Goal: Information Seeking & Learning: Learn about a topic

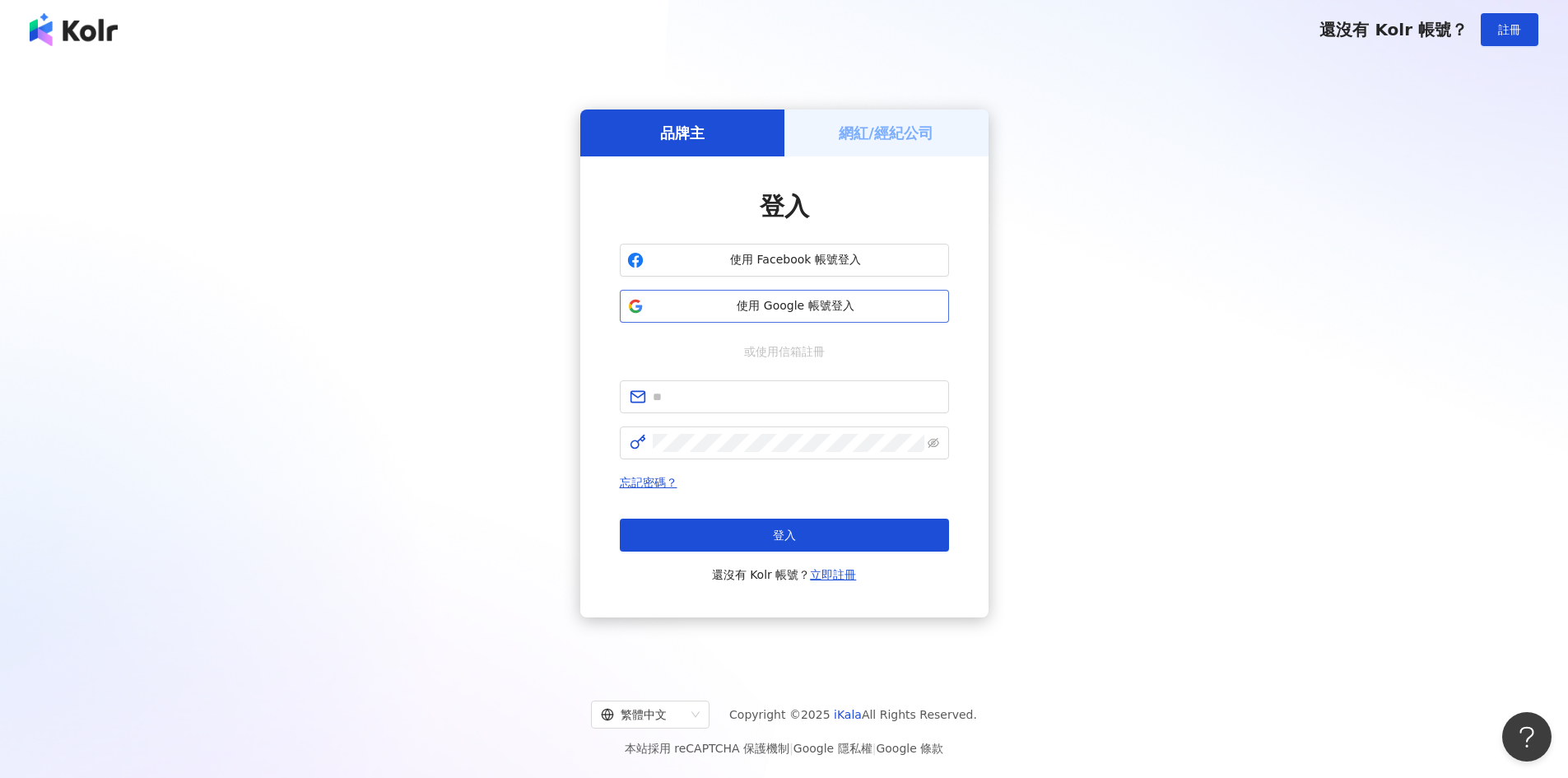
click at [855, 299] on span "使用 Google 帳號登入" at bounding box center [795, 306] width 291 height 17
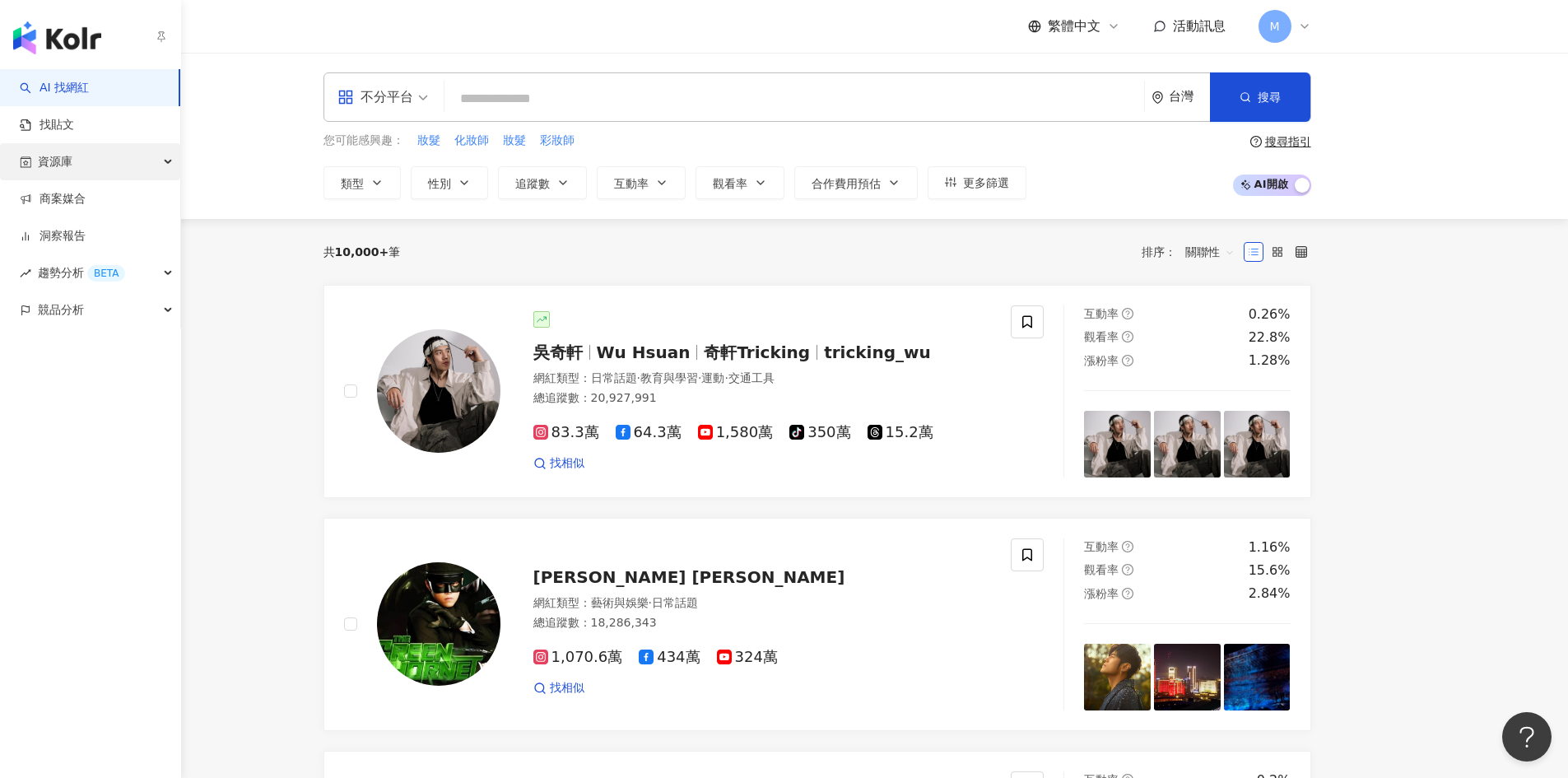
click at [84, 162] on div "資源庫" at bounding box center [90, 162] width 181 height 37
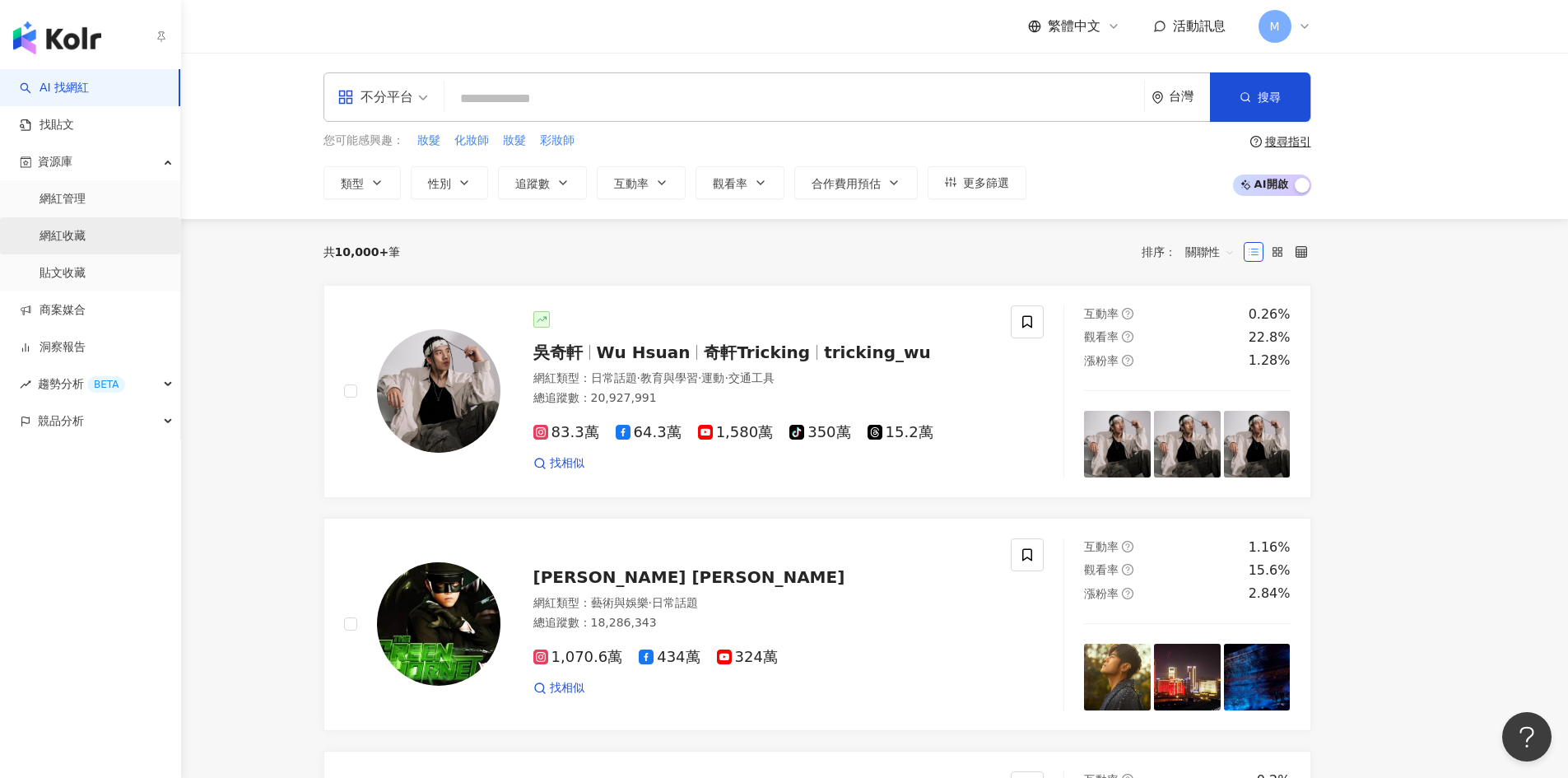
click at [85, 233] on link "網紅收藏" at bounding box center [62, 236] width 46 height 17
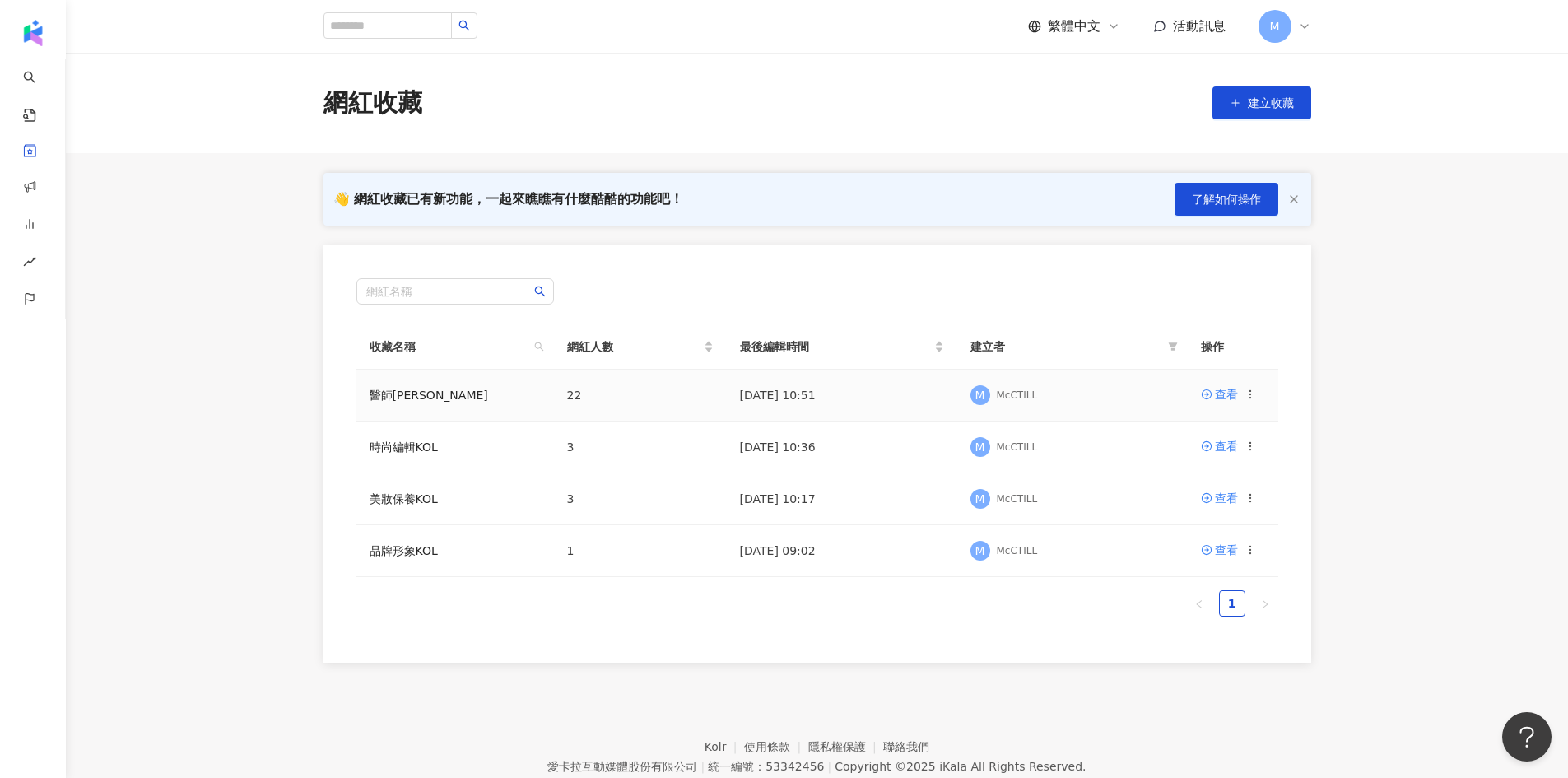
click at [392, 405] on td "醫師KOL" at bounding box center [455, 395] width 197 height 51
click at [1210, 399] on icon at bounding box center [1207, 395] width 12 height 12
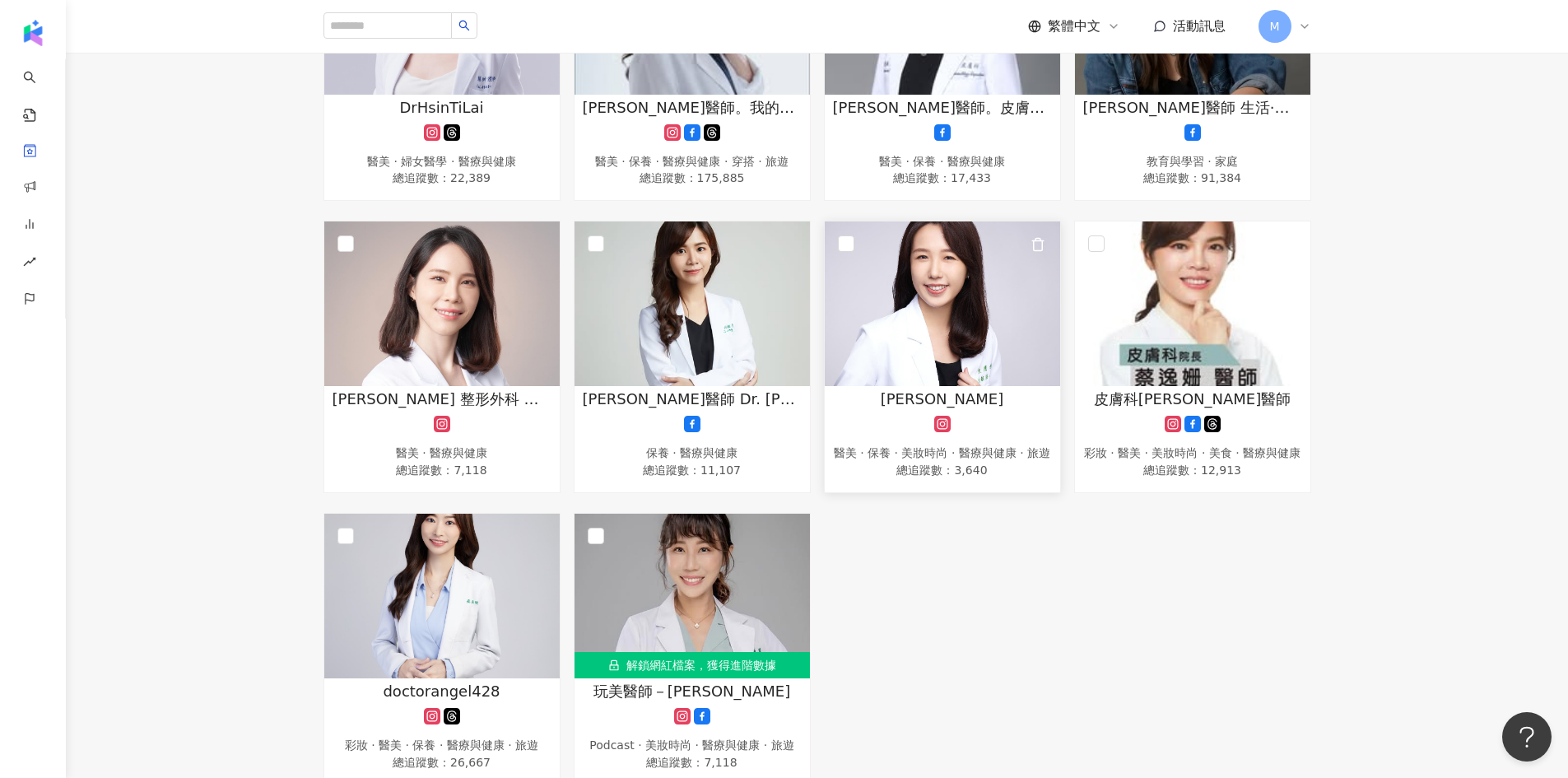
scroll to position [1564, 0]
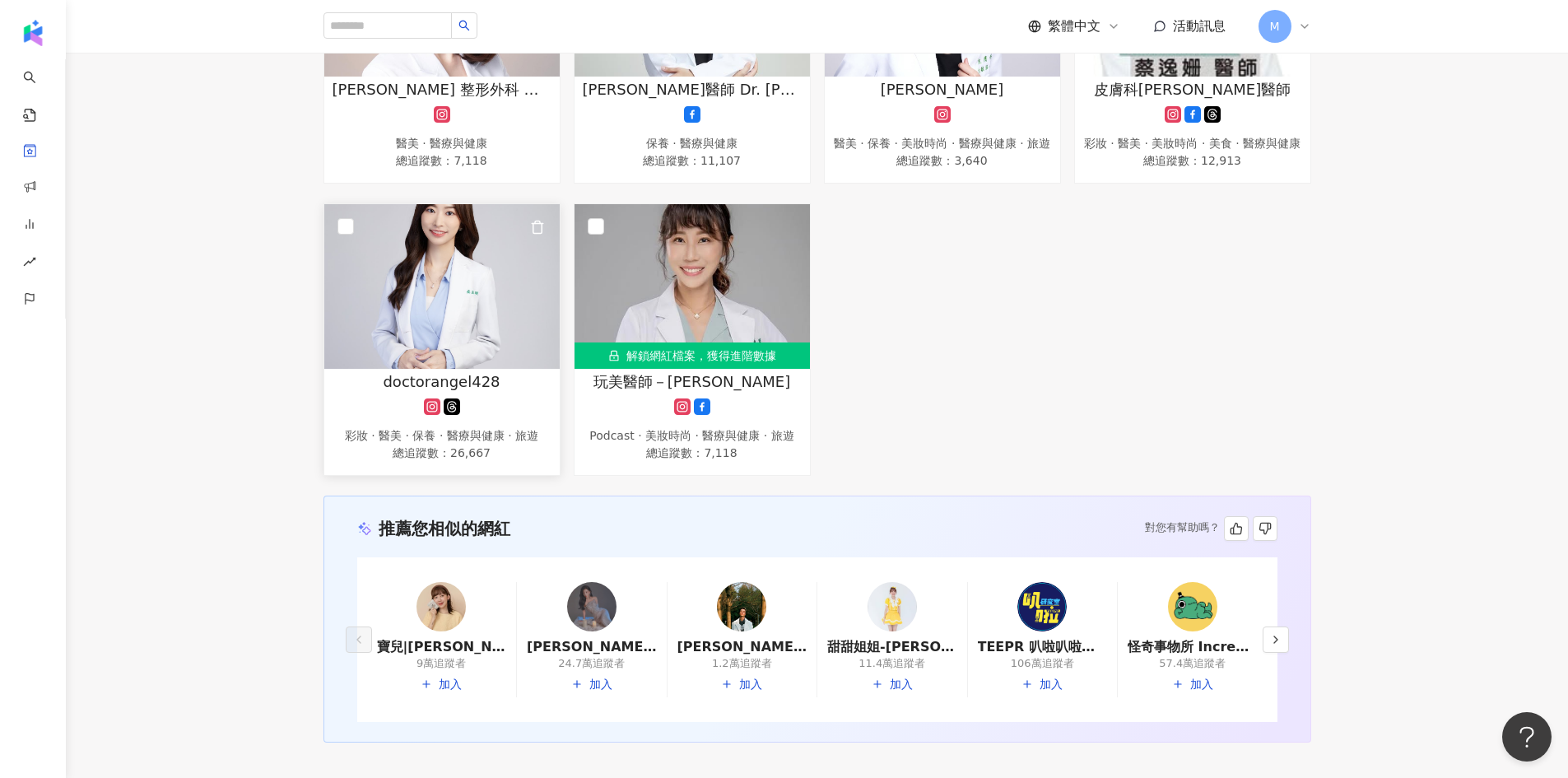
click at [439, 300] on img at bounding box center [441, 286] width 235 height 165
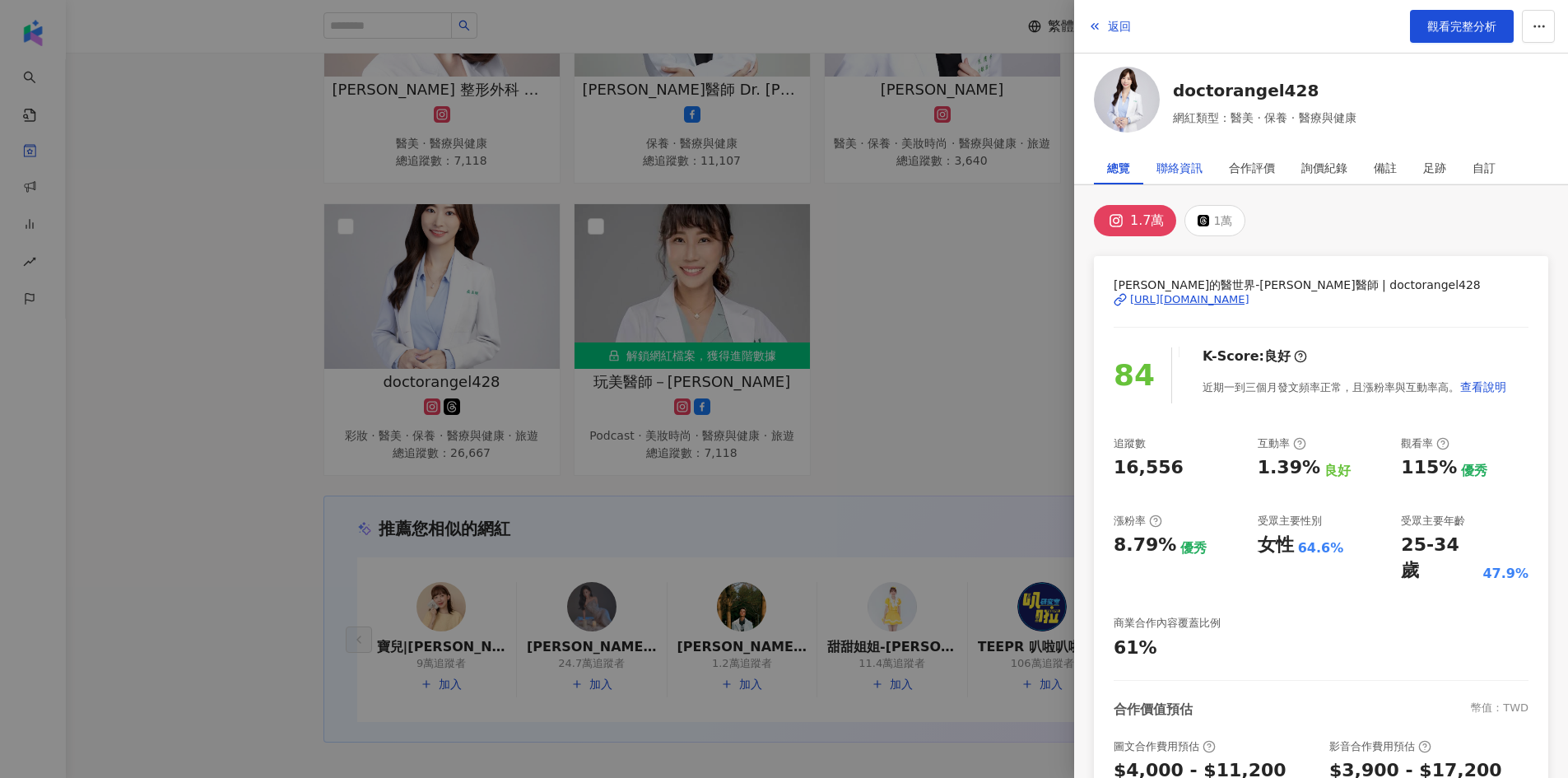
click at [1201, 164] on div "聯絡資訊" at bounding box center [1179, 168] width 46 height 33
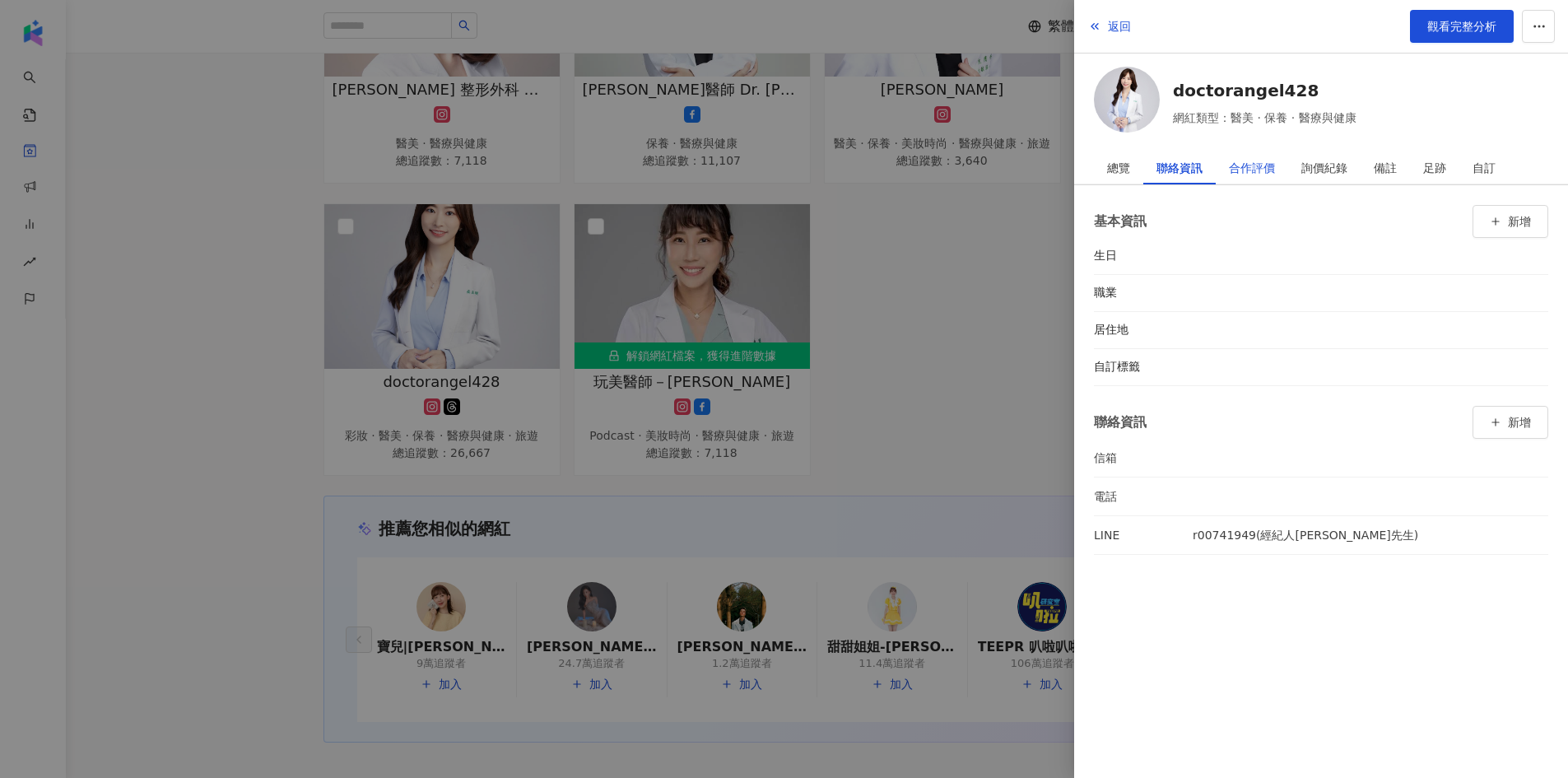
click at [1261, 167] on div "合作評價" at bounding box center [1252, 168] width 46 height 33
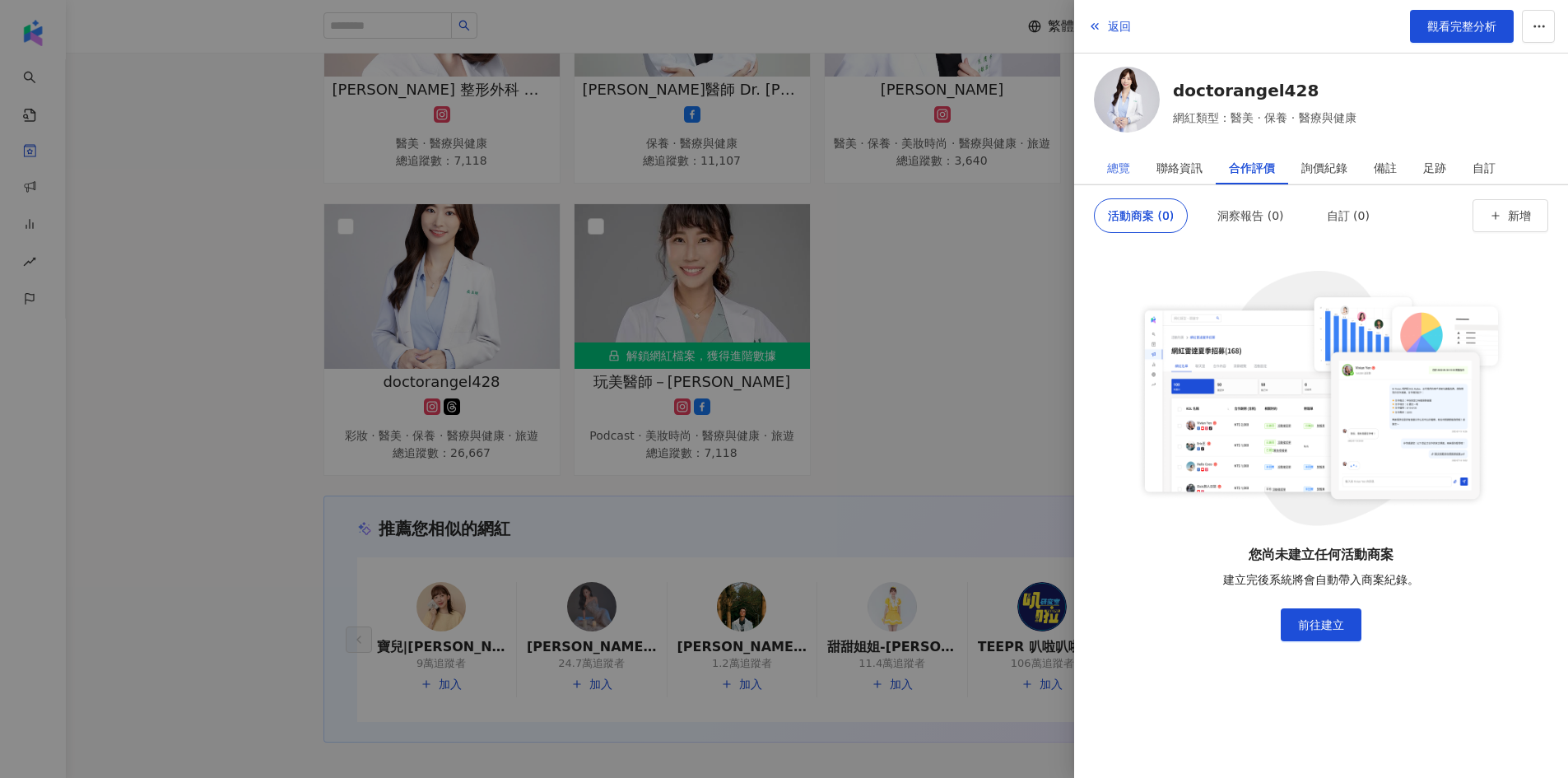
click at [1133, 163] on div "總覽" at bounding box center [1118, 168] width 50 height 33
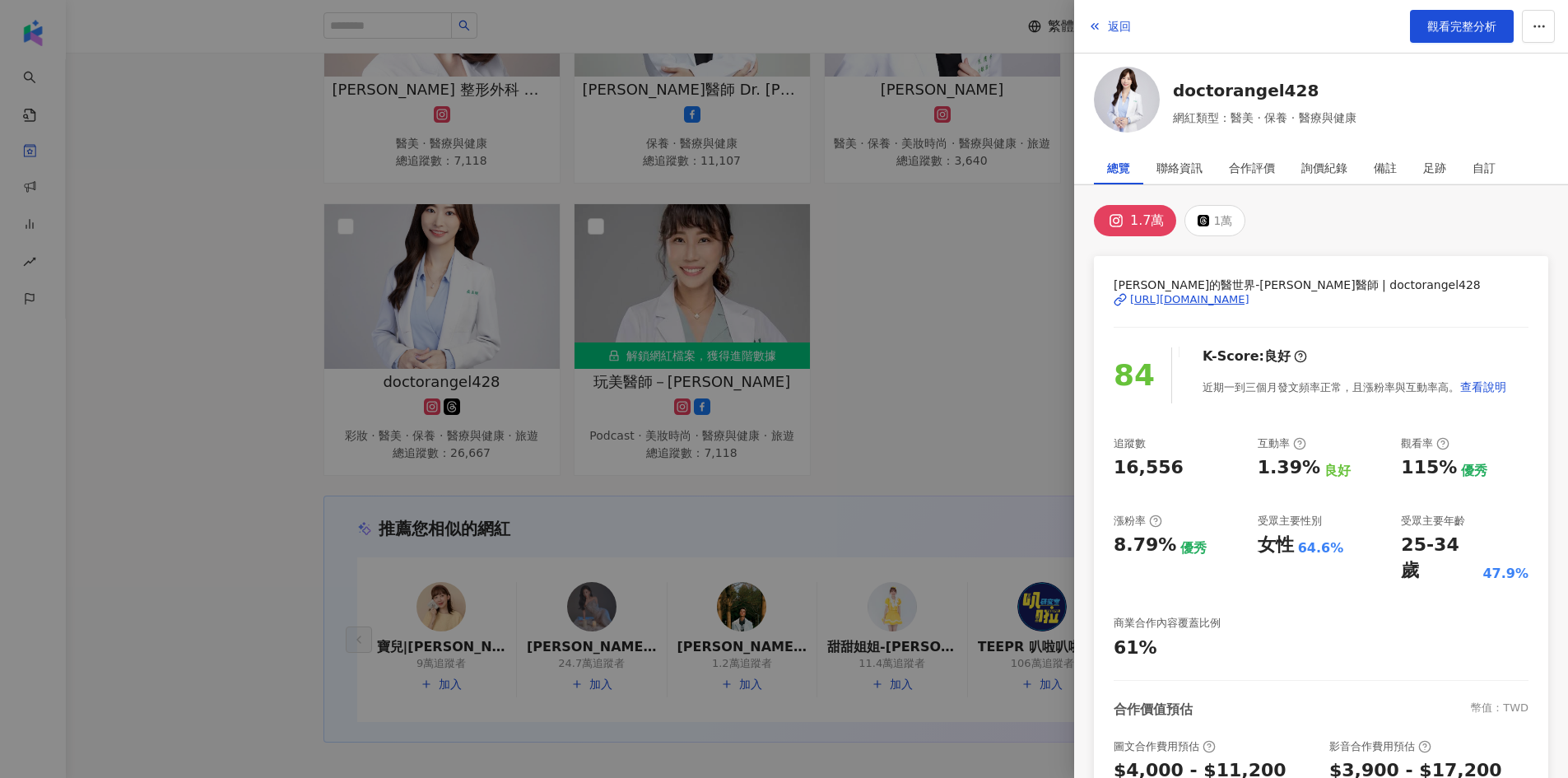
click at [1144, 215] on div "1.7萬" at bounding box center [1147, 220] width 34 height 23
click at [1200, 294] on div "https://www.instagram.com/doctorangel428/" at bounding box center [1190, 300] width 120 height 15
click at [1105, 23] on button "返回" at bounding box center [1109, 26] width 45 height 33
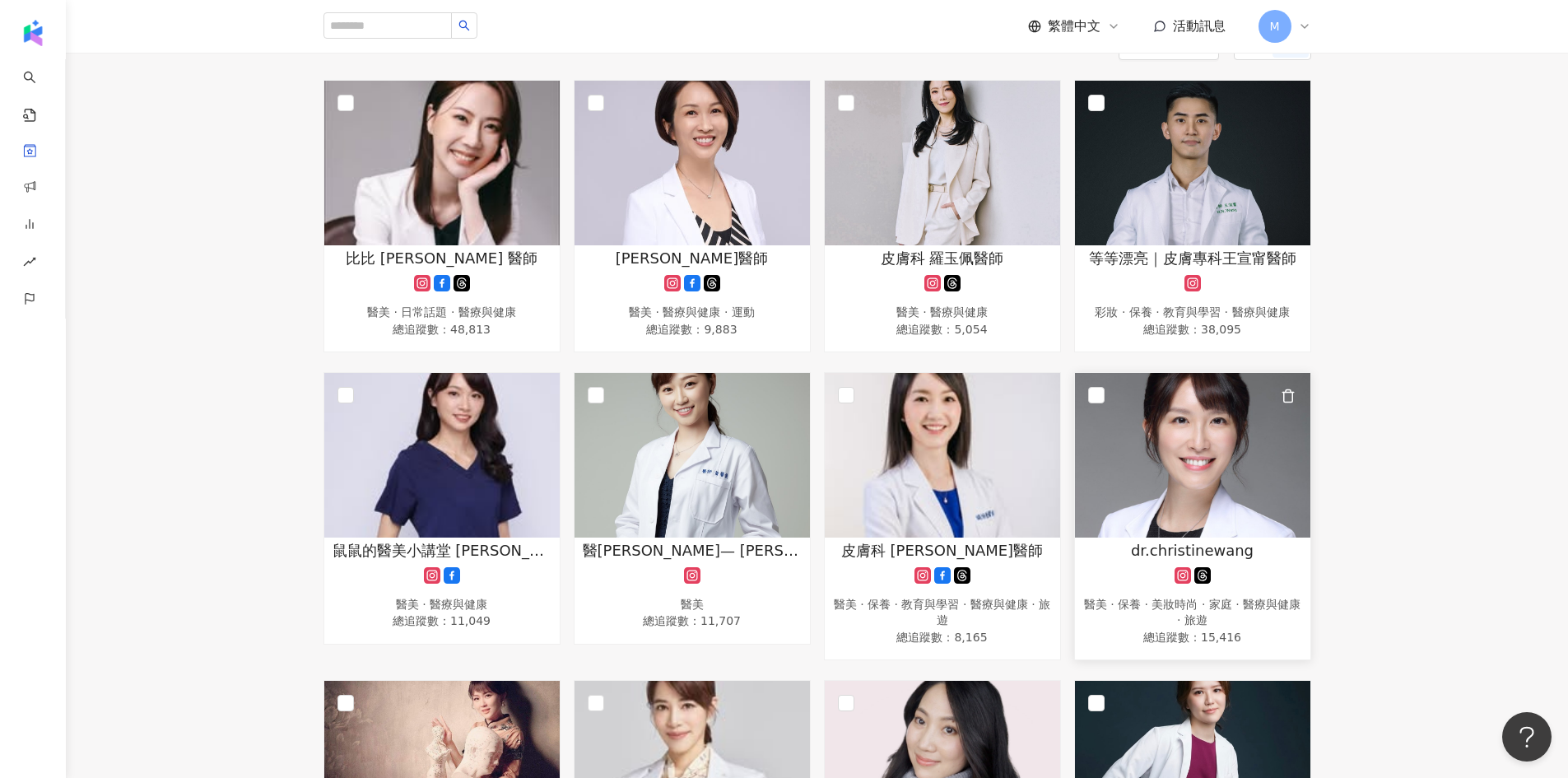
scroll to position [0, 0]
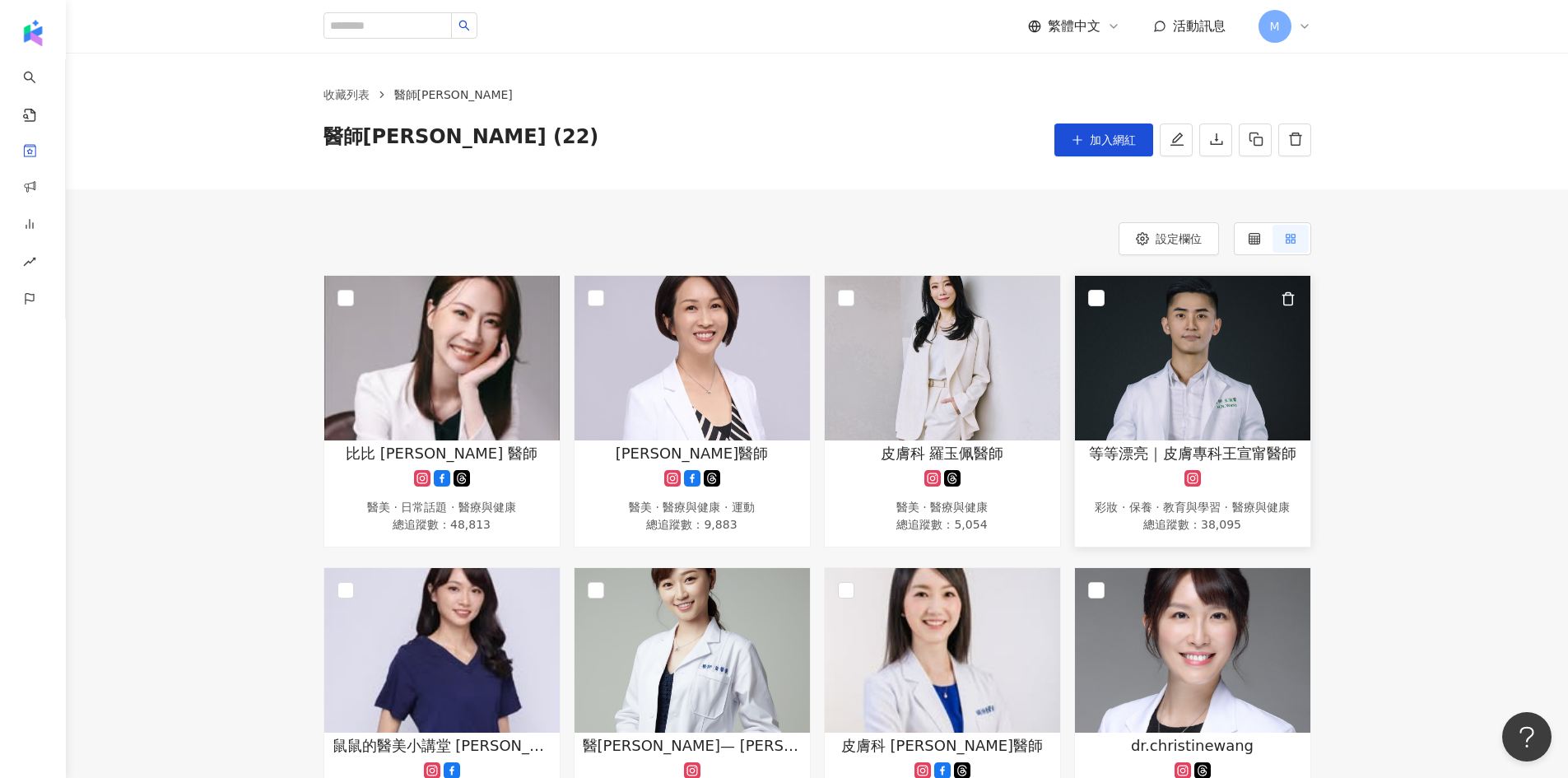
click at [1204, 455] on span "等等漂亮｜皮膚專科王宣甯醫師" at bounding box center [1193, 453] width 207 height 20
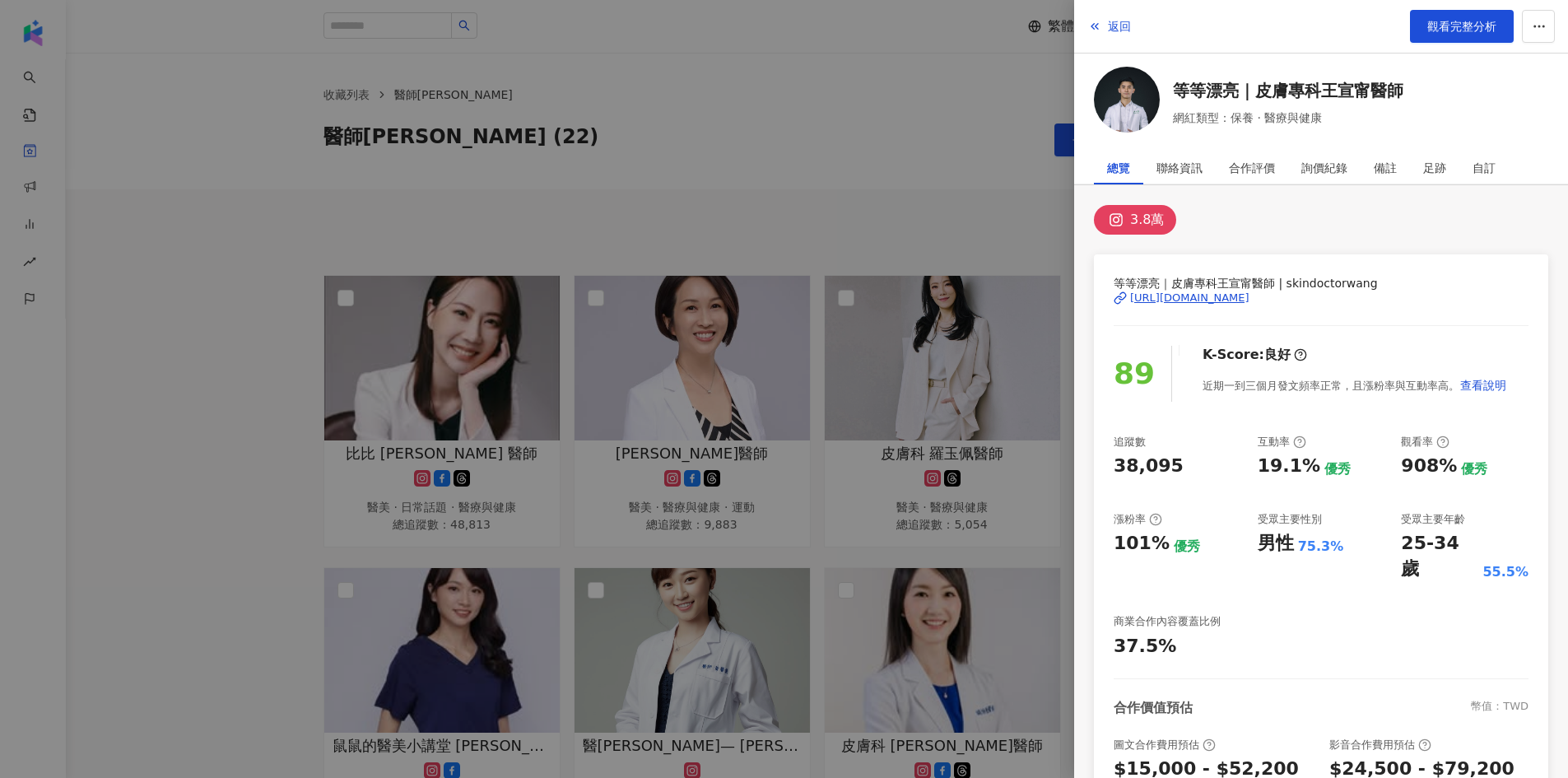
click at [1143, 223] on div "3.8萬" at bounding box center [1147, 219] width 34 height 23
click at [1173, 294] on div "[URL][DOMAIN_NAME]" at bounding box center [1190, 298] width 120 height 15
click at [1441, 32] on span "觀看完整分析" at bounding box center [1462, 26] width 69 height 14
click at [901, 155] on div at bounding box center [784, 389] width 1568 height 778
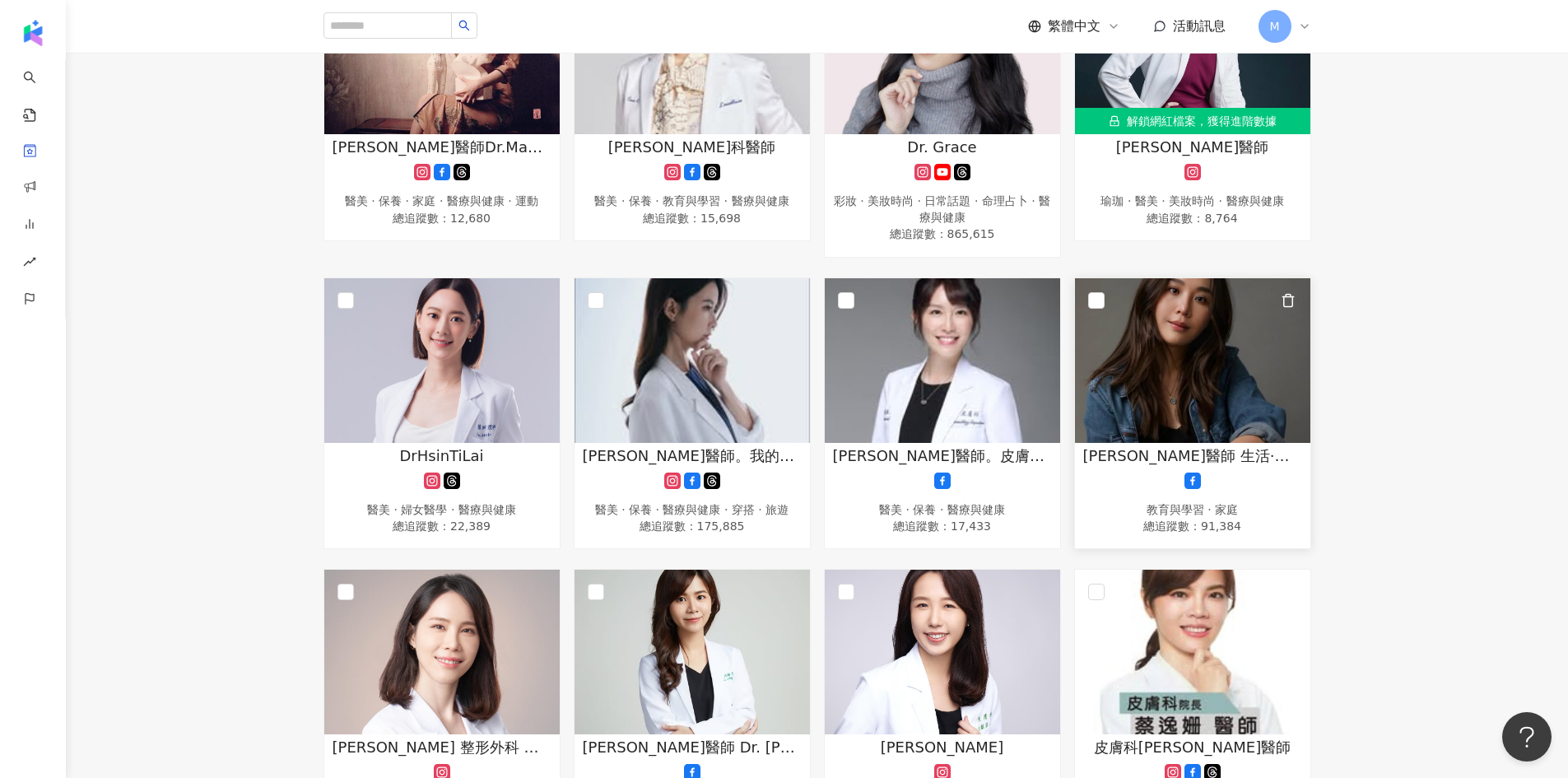
scroll to position [1235, 0]
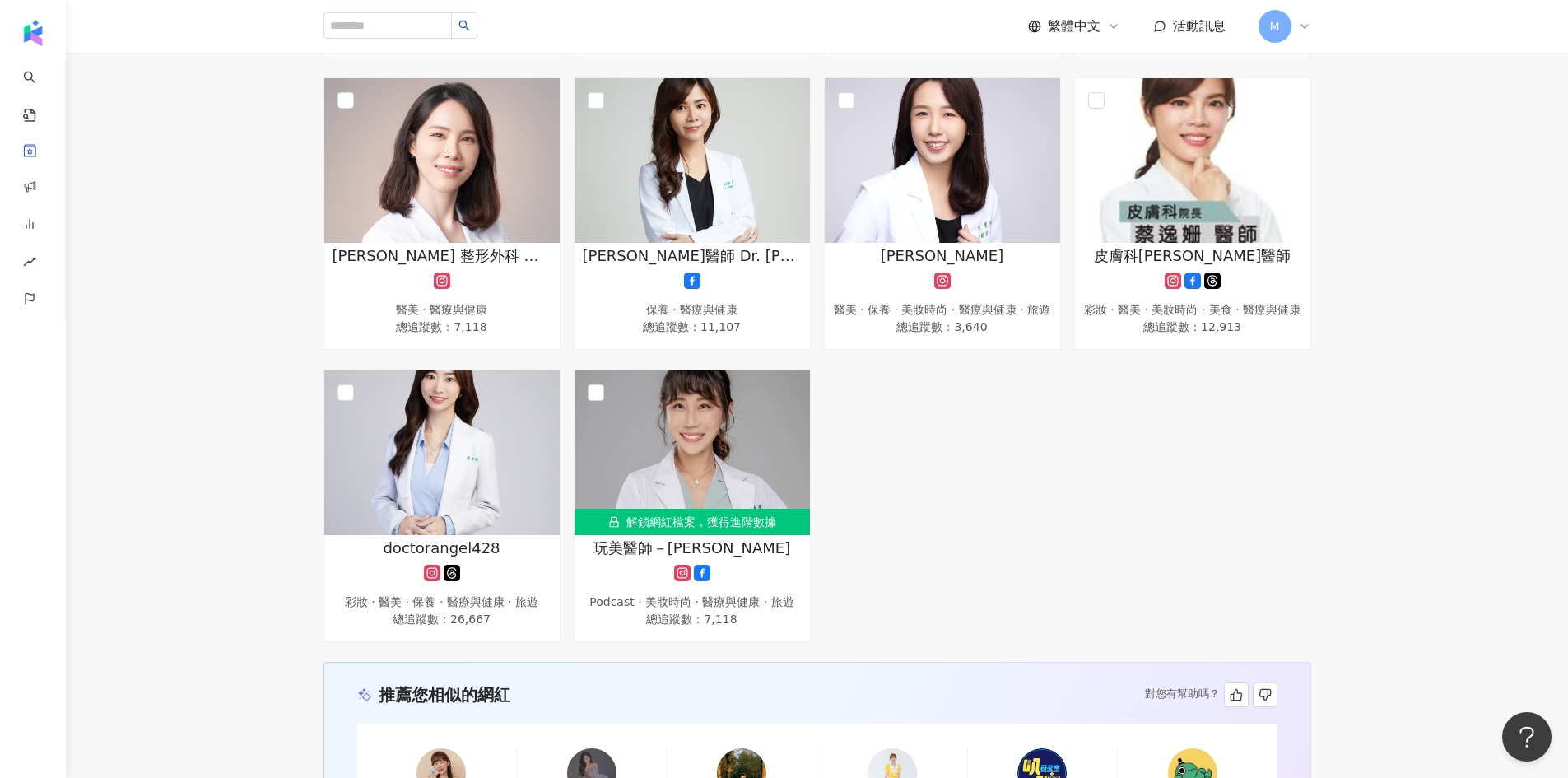
scroll to position [1400, 0]
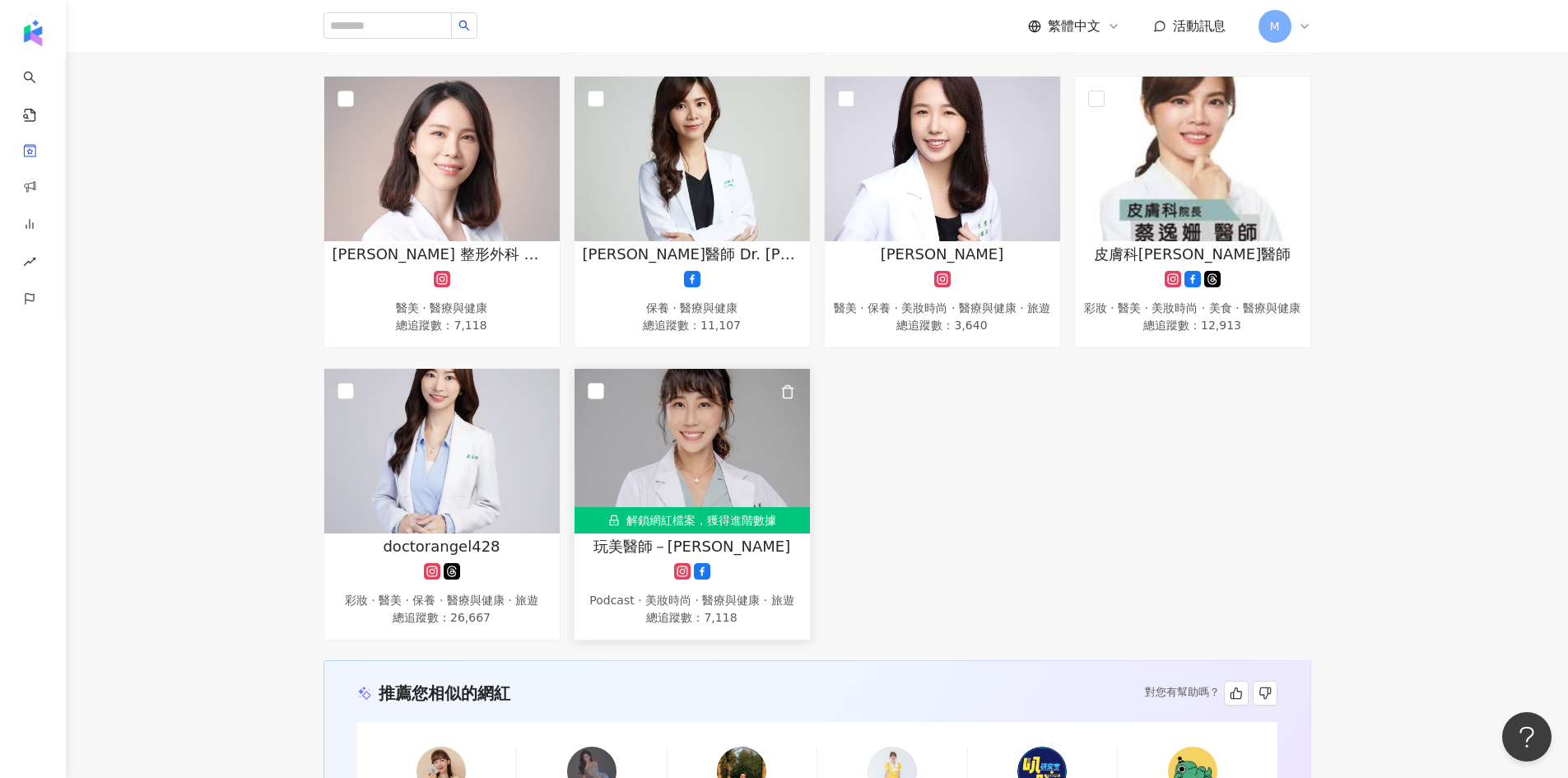
click at [682, 444] on img at bounding box center [692, 451] width 235 height 165
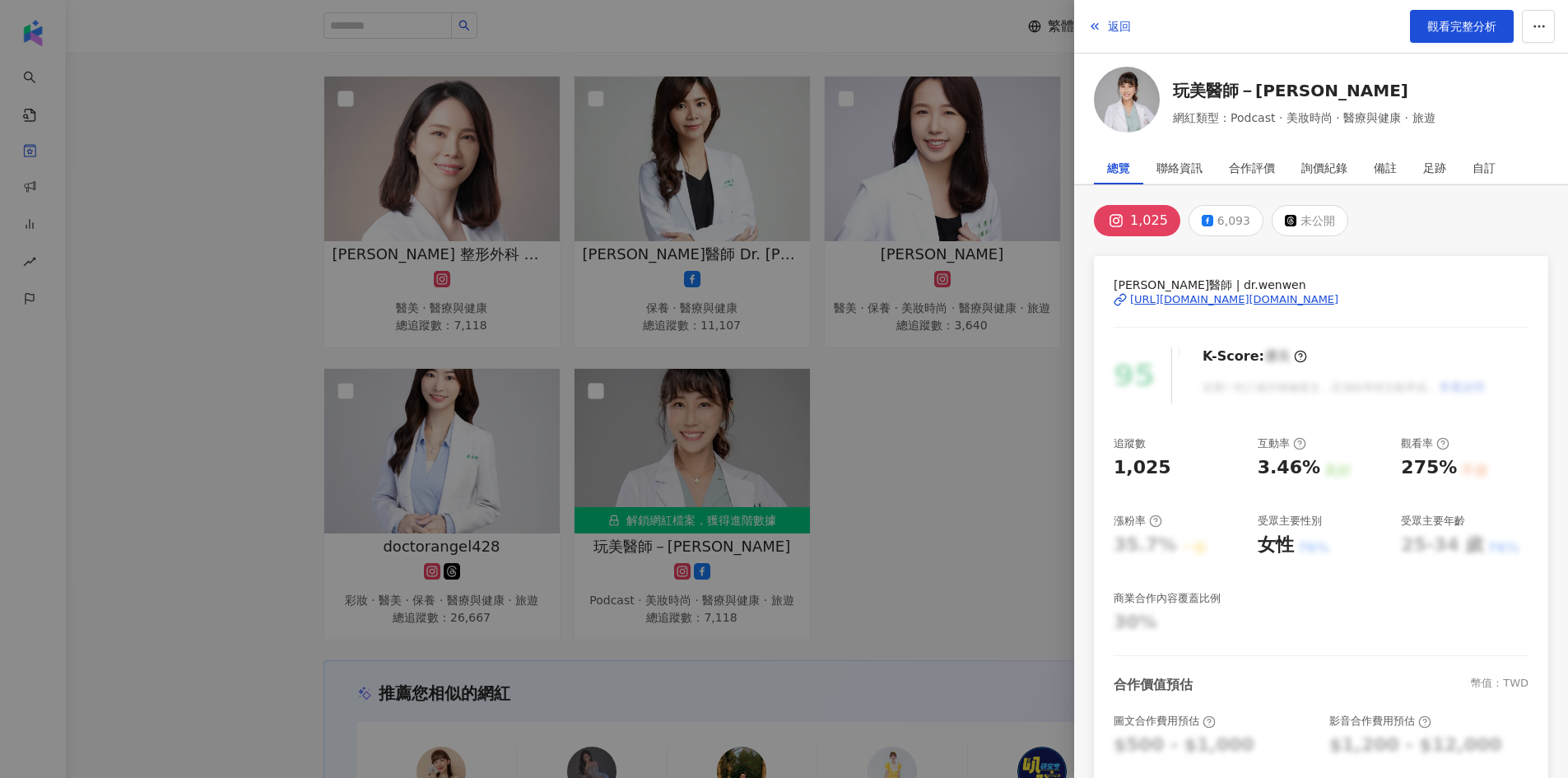
click at [1207, 299] on div "https://www.instagram.com/dr.wenwen/" at bounding box center [1234, 300] width 208 height 15
click at [1232, 210] on div "6,093" at bounding box center [1233, 220] width 33 height 23
click at [1247, 297] on div "https://www.facebook.com/725116307593486" at bounding box center [1190, 300] width 120 height 15
click at [1094, 19] on span "button" at bounding box center [1095, 26] width 13 height 14
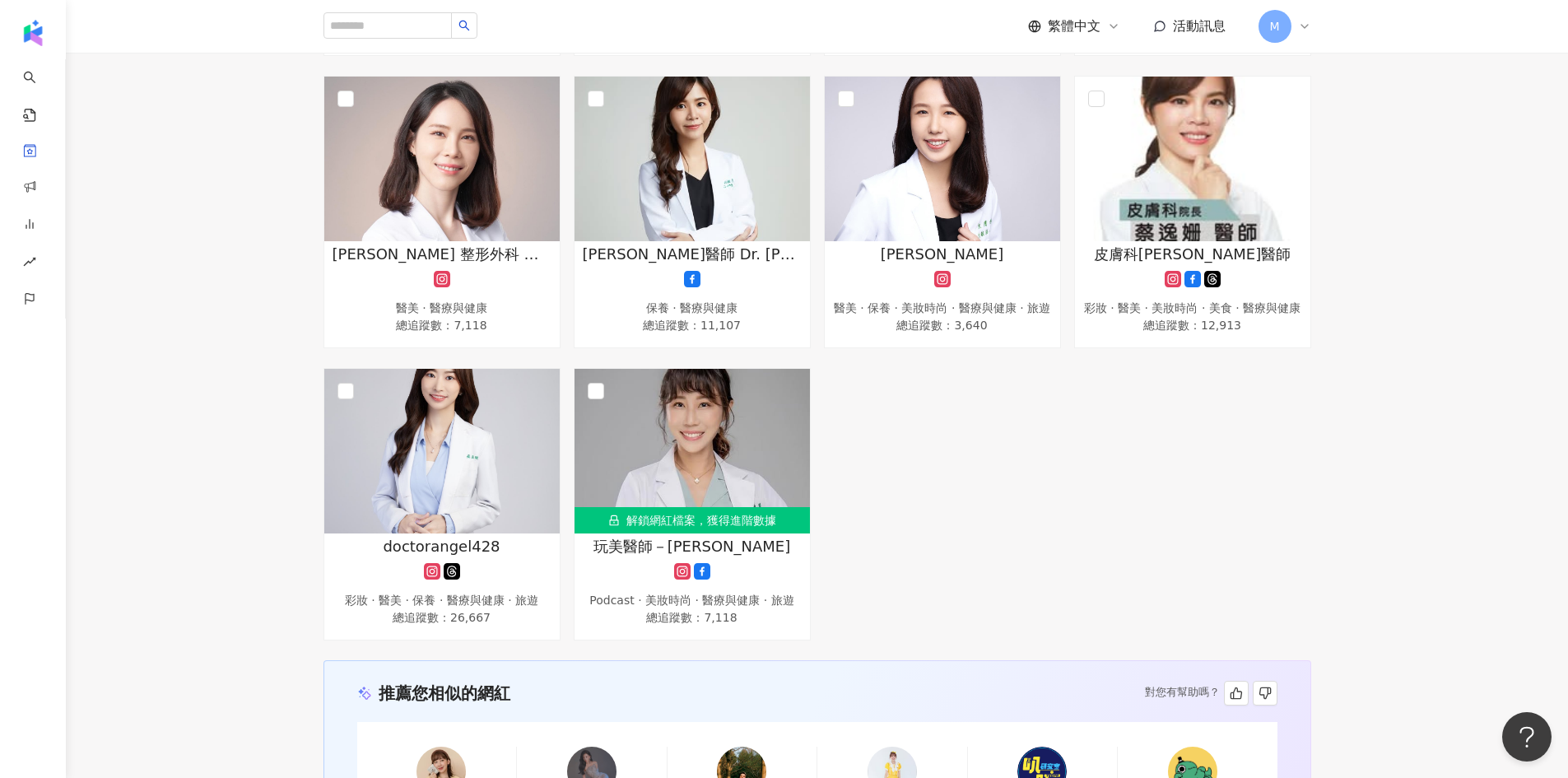
drag, startPoint x: 1201, startPoint y: 457, endPoint x: 1145, endPoint y: 478, distance: 59.8
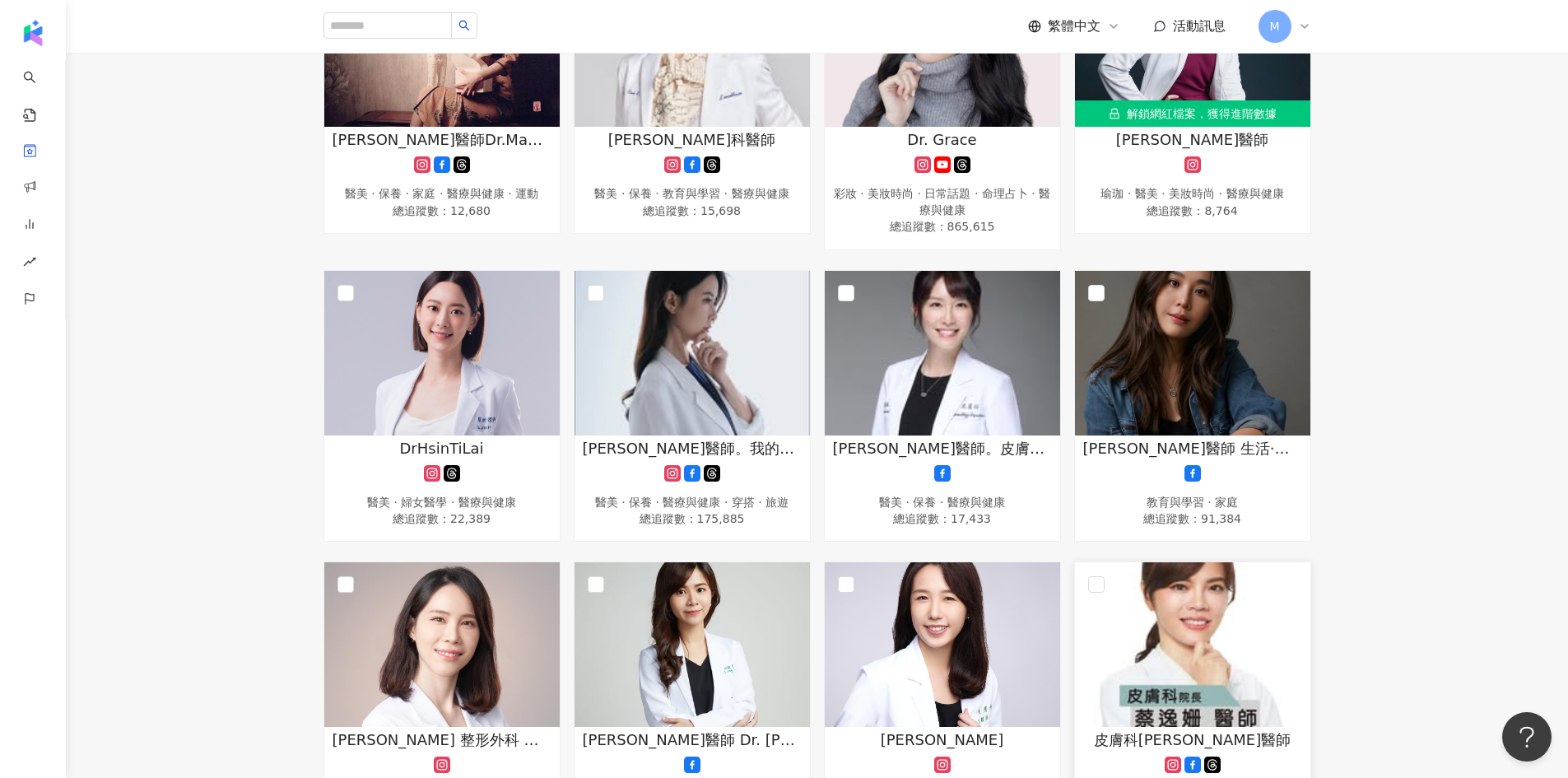
scroll to position [905, 0]
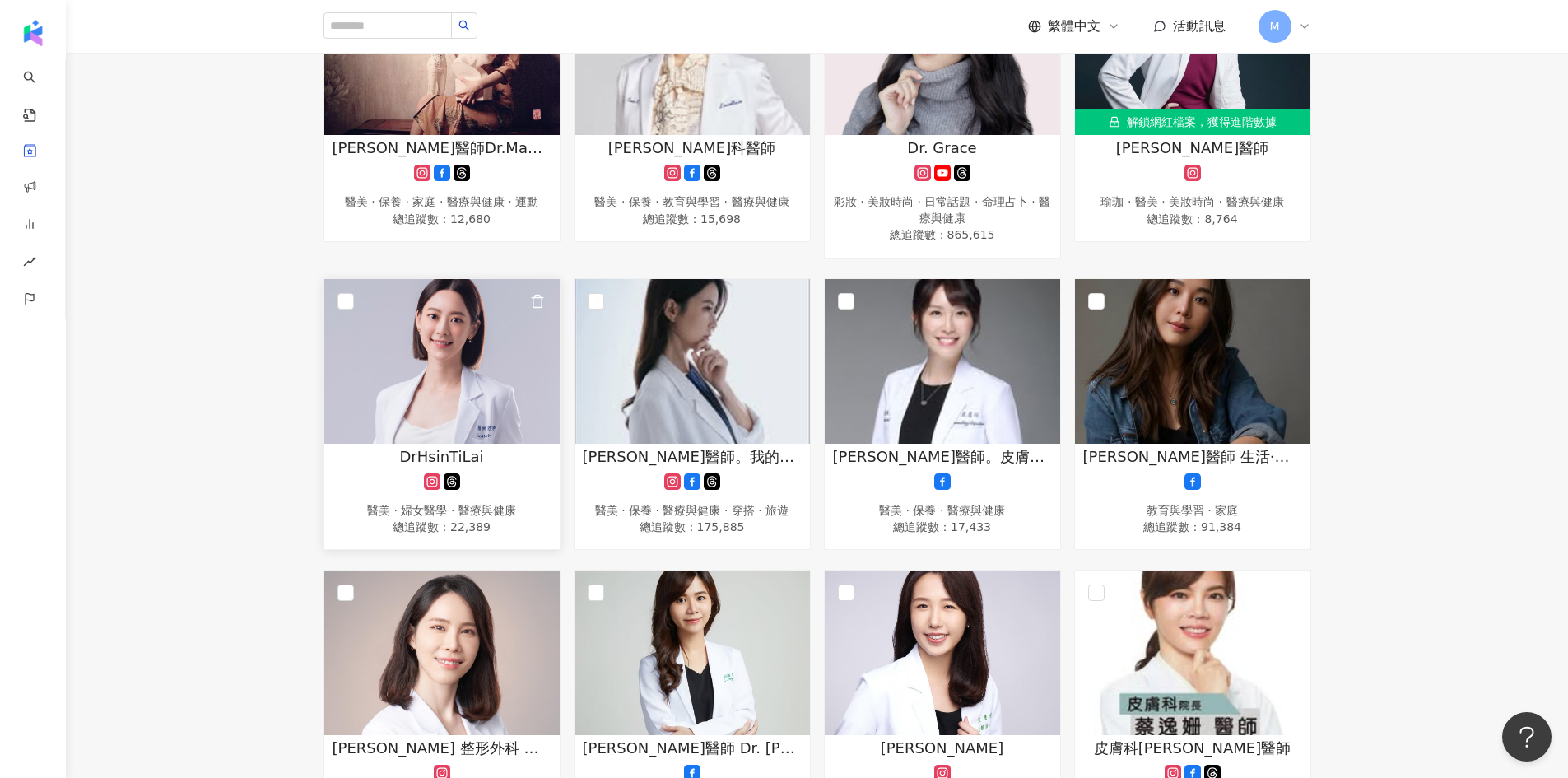
click at [492, 345] on img at bounding box center [441, 361] width 235 height 165
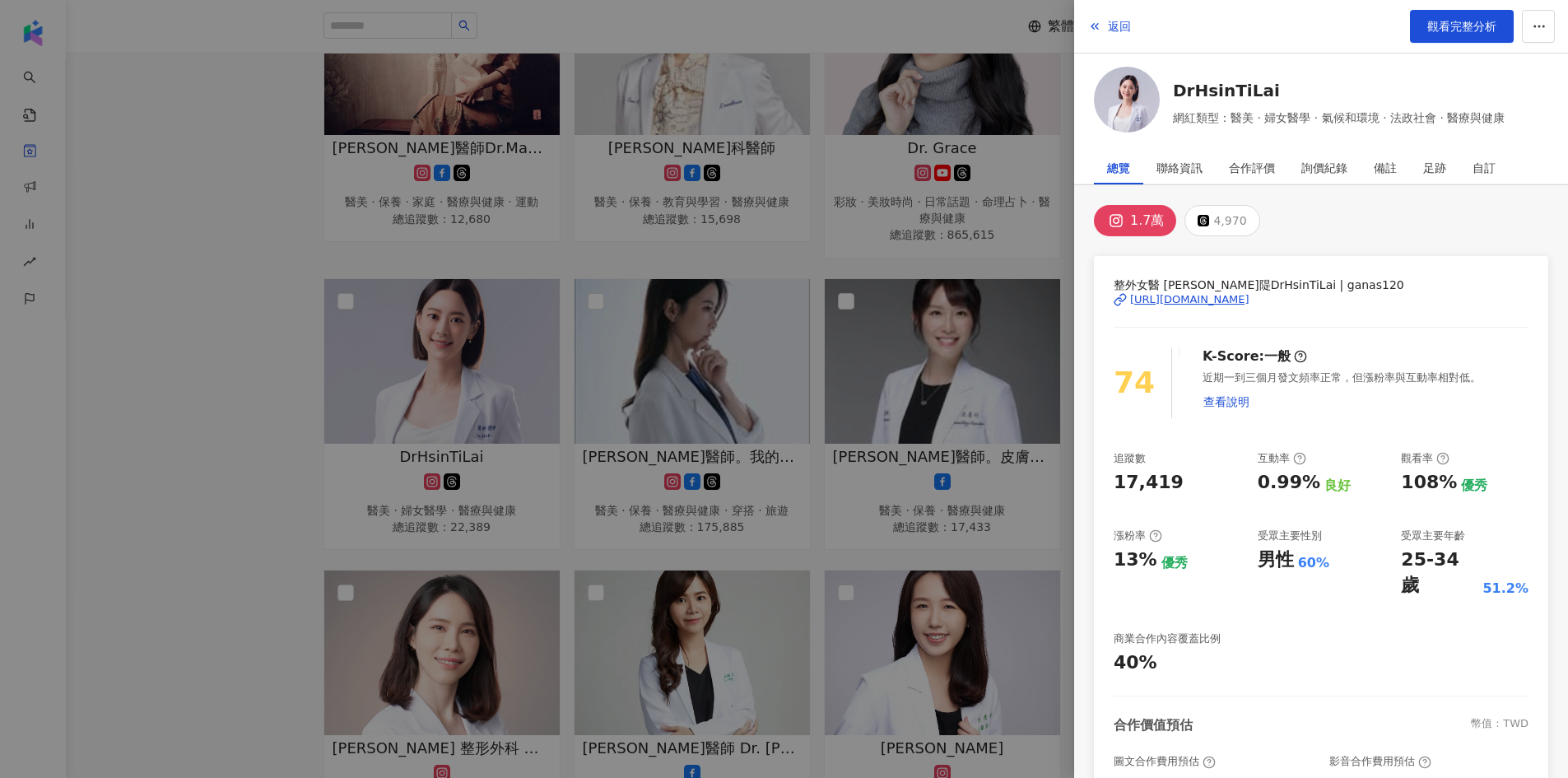
click at [1249, 302] on div "https://www.instagram.com/ganas120/" at bounding box center [1190, 300] width 120 height 15
click at [1460, 27] on span "觀看完整分析" at bounding box center [1462, 26] width 69 height 14
drag, startPoint x: 261, startPoint y: 355, endPoint x: 270, endPoint y: 345, distance: 13.5
click at [262, 351] on div at bounding box center [784, 389] width 1568 height 778
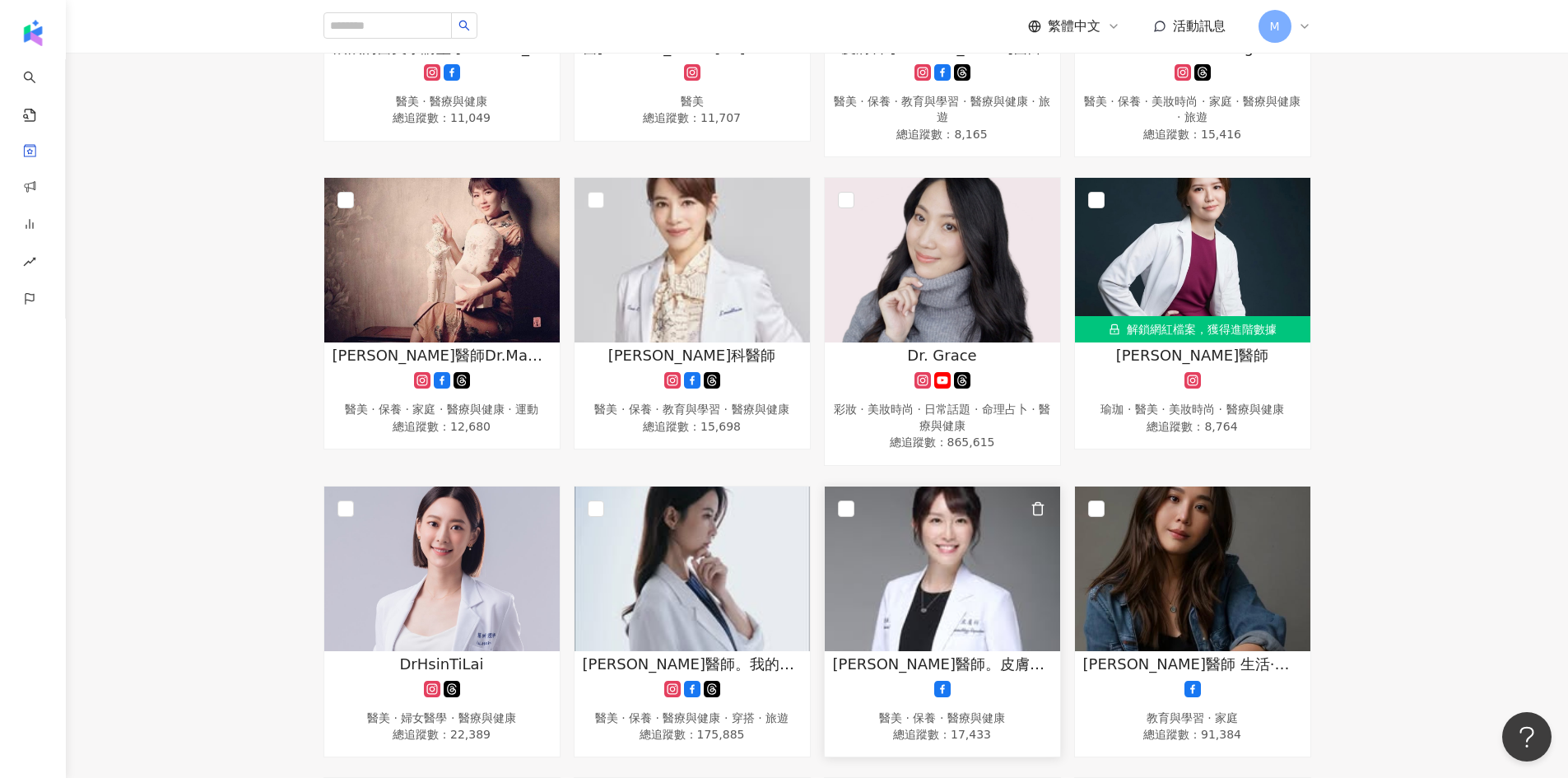
scroll to position [494, 0]
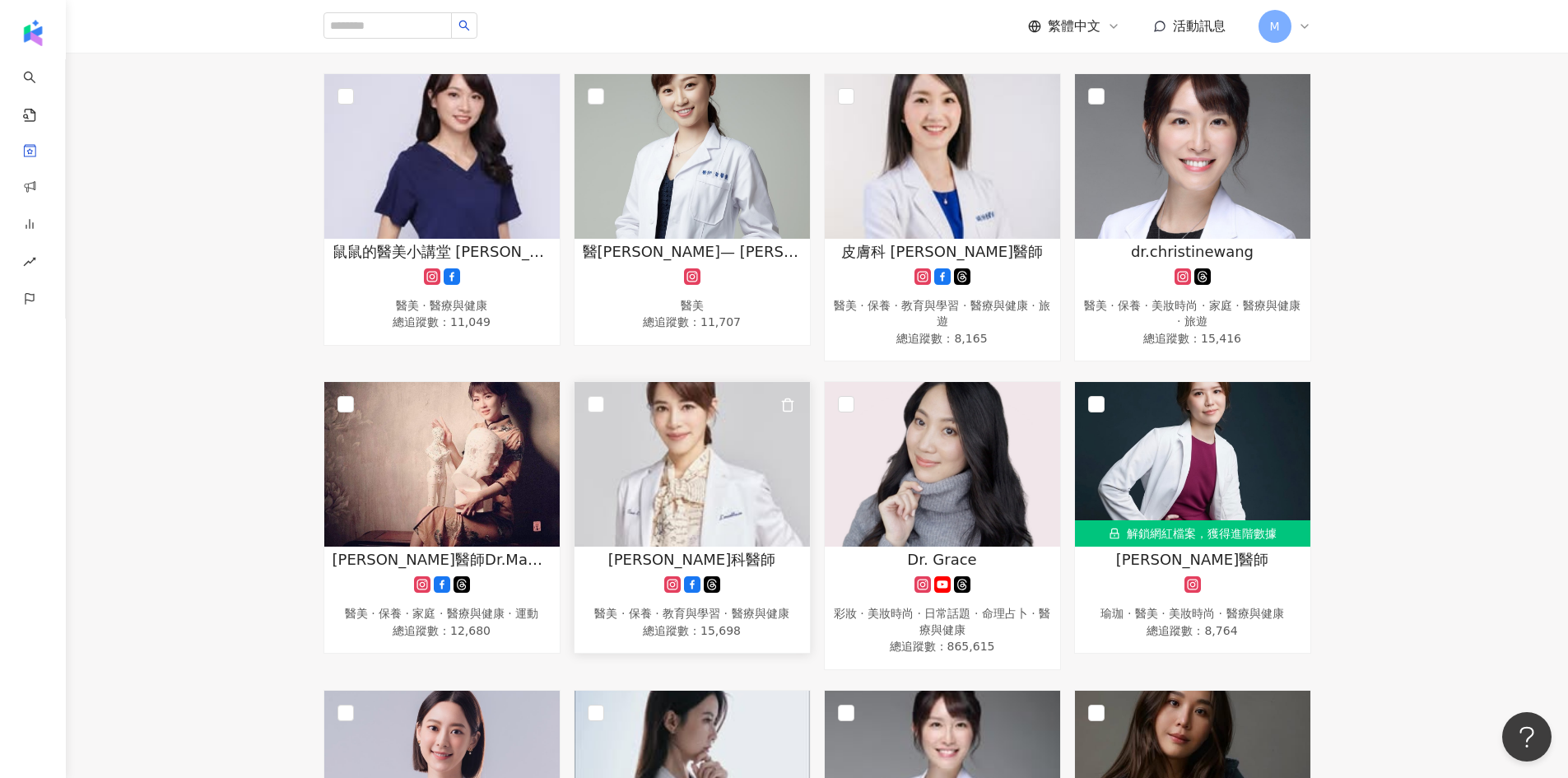
click at [708, 470] on img at bounding box center [692, 464] width 235 height 165
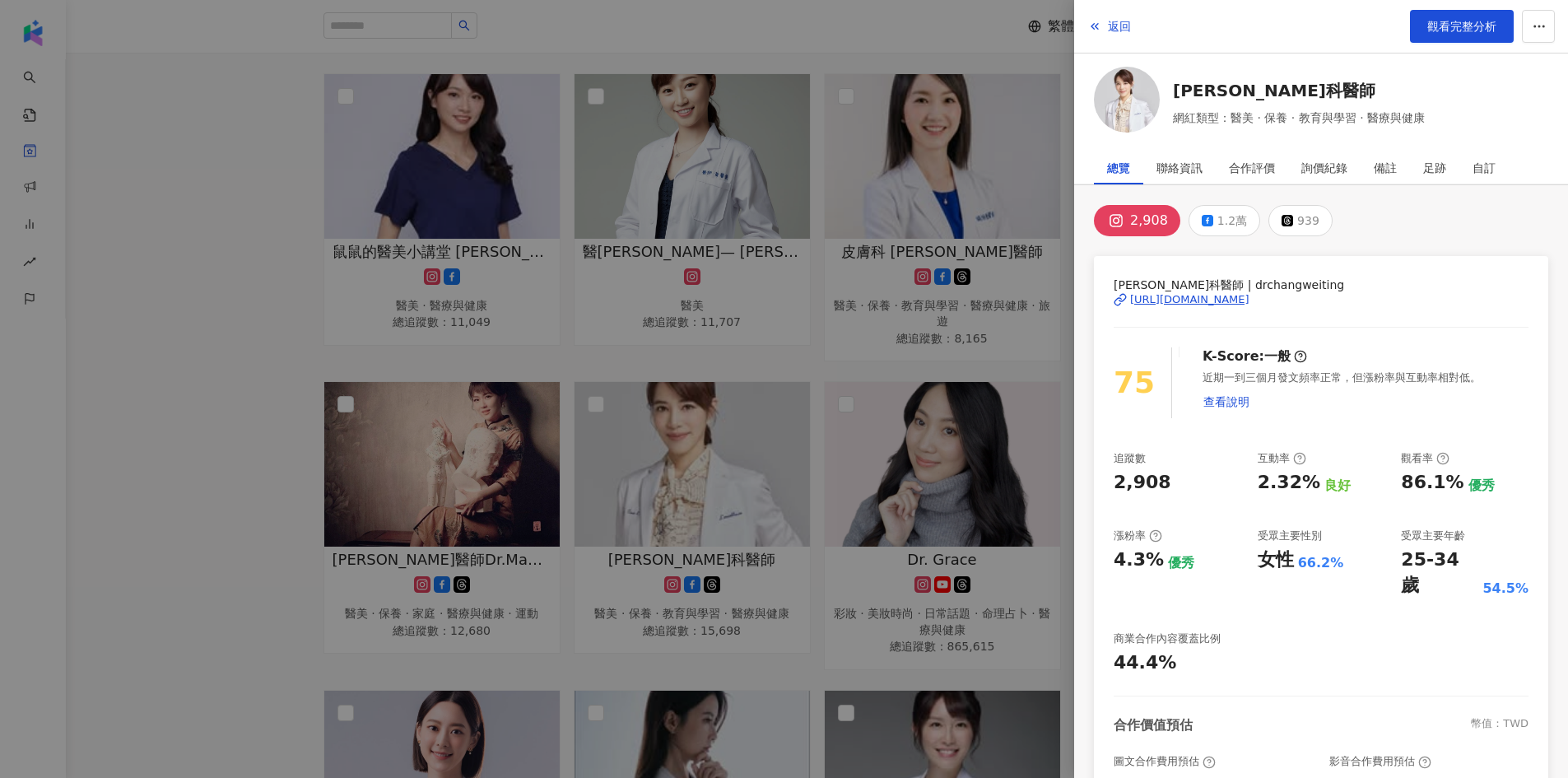
click at [1210, 305] on div "https://www.instagram.com/drchangweiting/" at bounding box center [1190, 300] width 120 height 15
click at [269, 240] on div at bounding box center [784, 389] width 1568 height 778
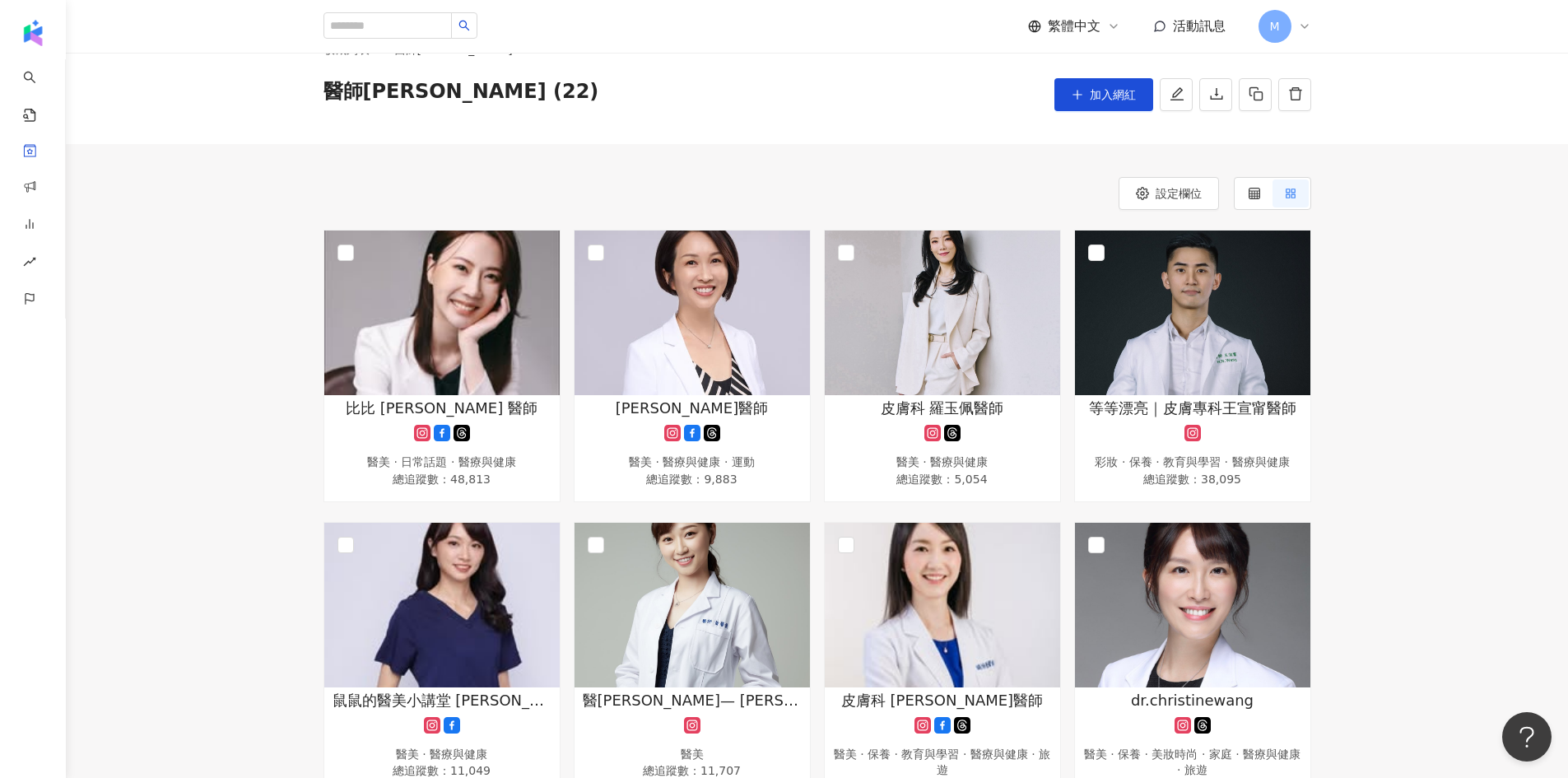
scroll to position [83, 0]
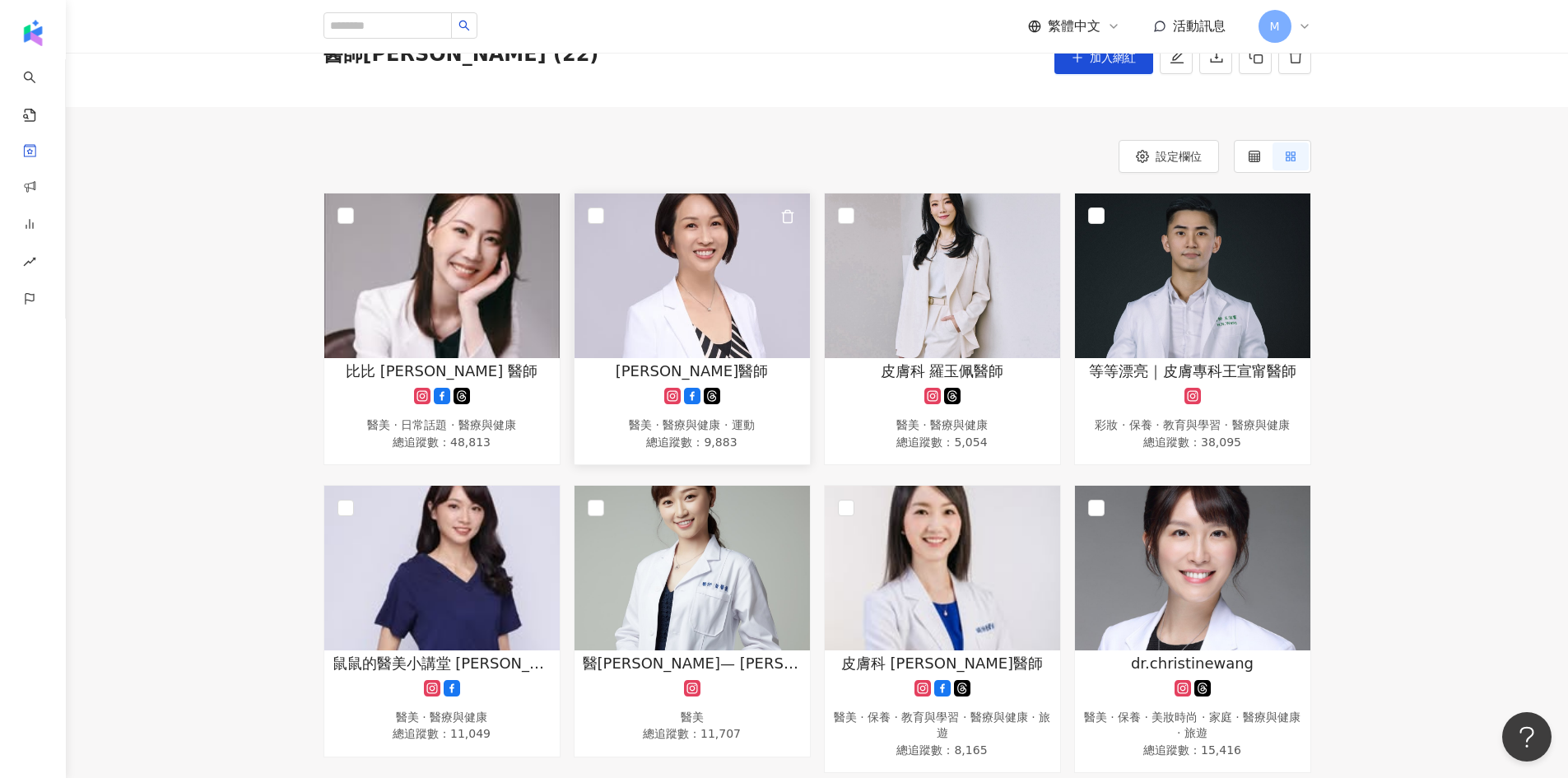
click at [752, 327] on img at bounding box center [692, 275] width 235 height 165
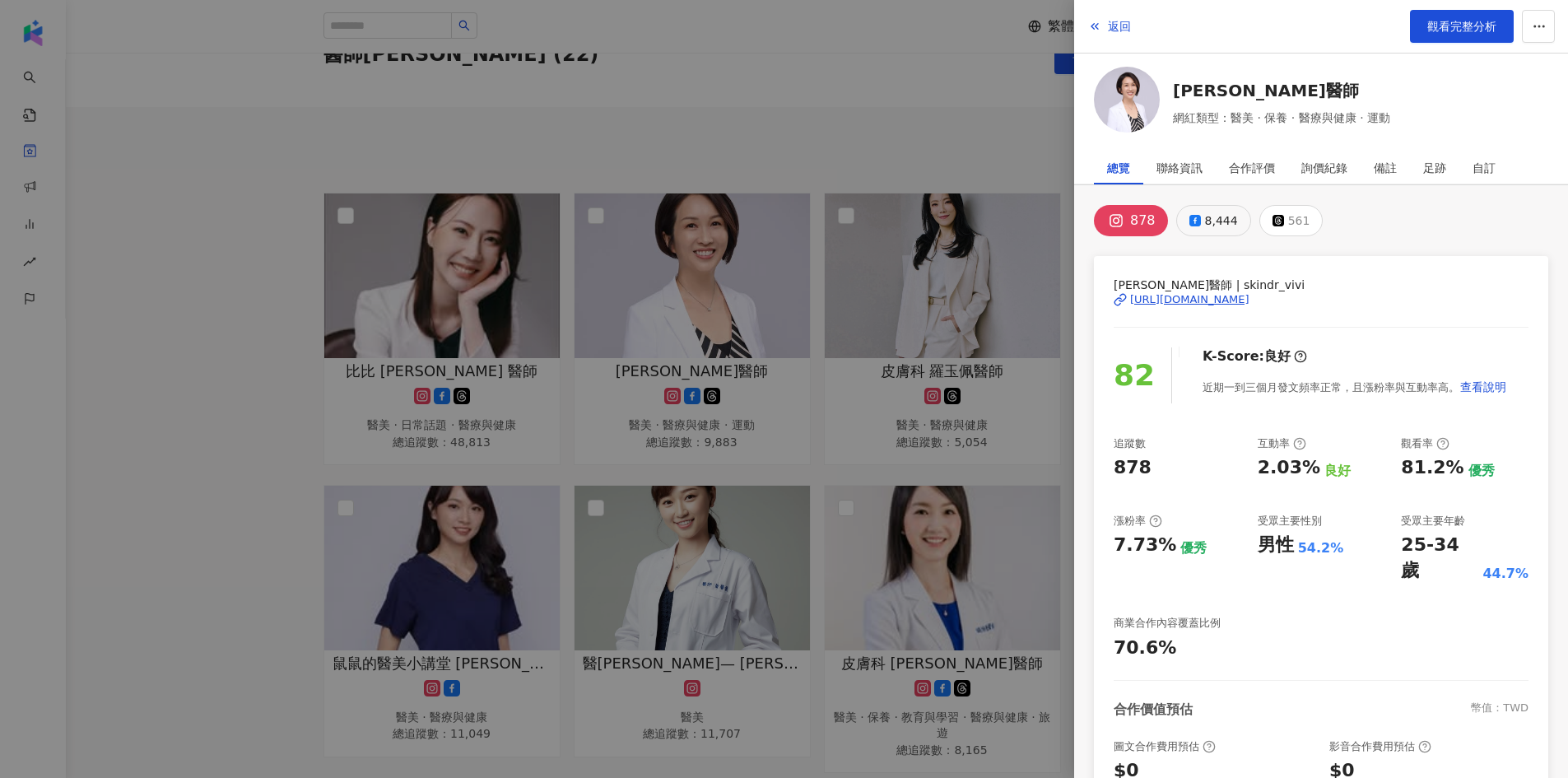
click at [1218, 222] on div "8,444" at bounding box center [1221, 220] width 33 height 23
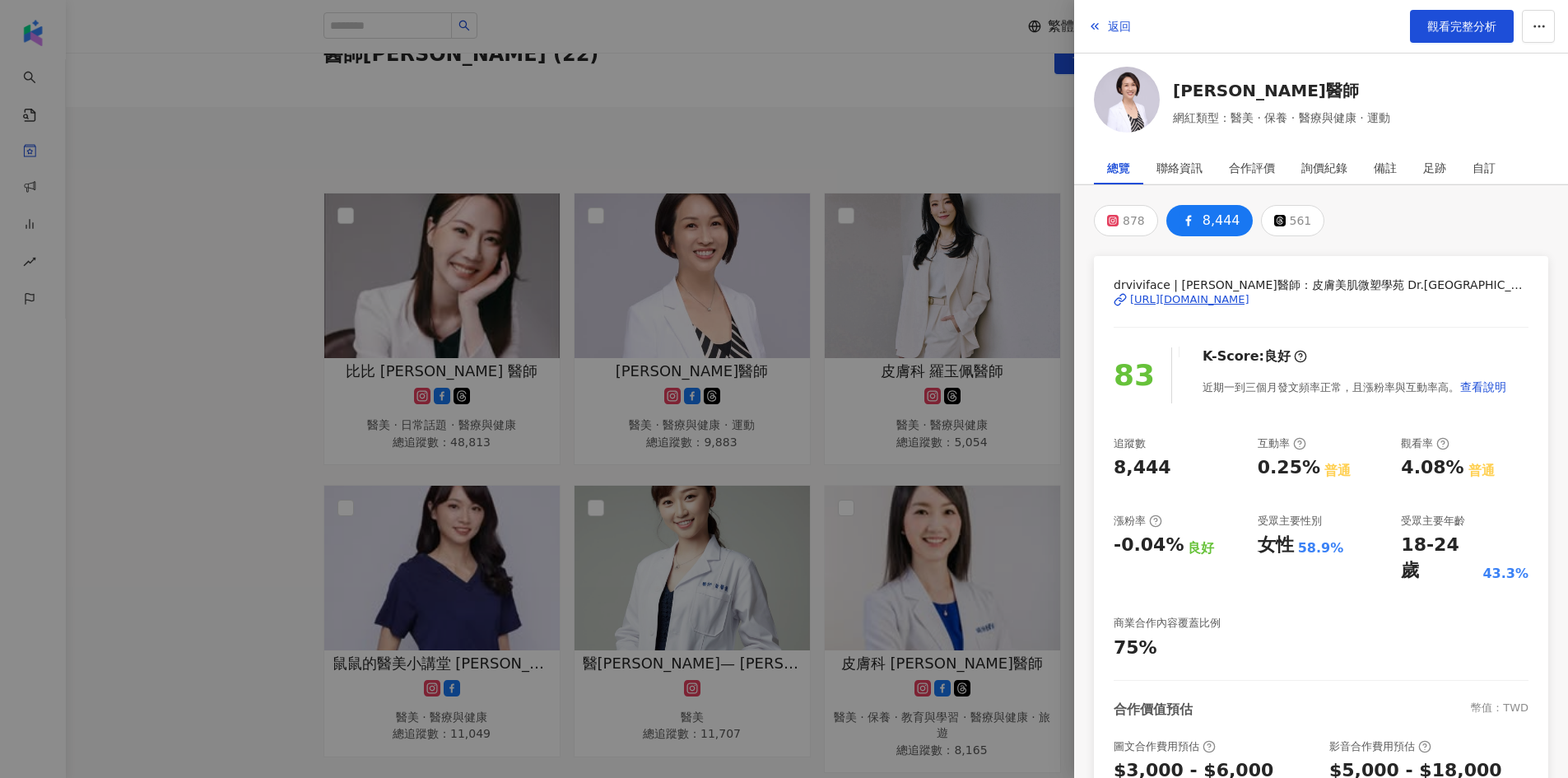
click at [1215, 300] on div "https://www.facebook.com/500729376629051" at bounding box center [1190, 300] width 120 height 15
click at [1223, 298] on div "https://www.facebook.com/500729376629051" at bounding box center [1190, 300] width 120 height 15
click at [922, 127] on div at bounding box center [784, 389] width 1568 height 778
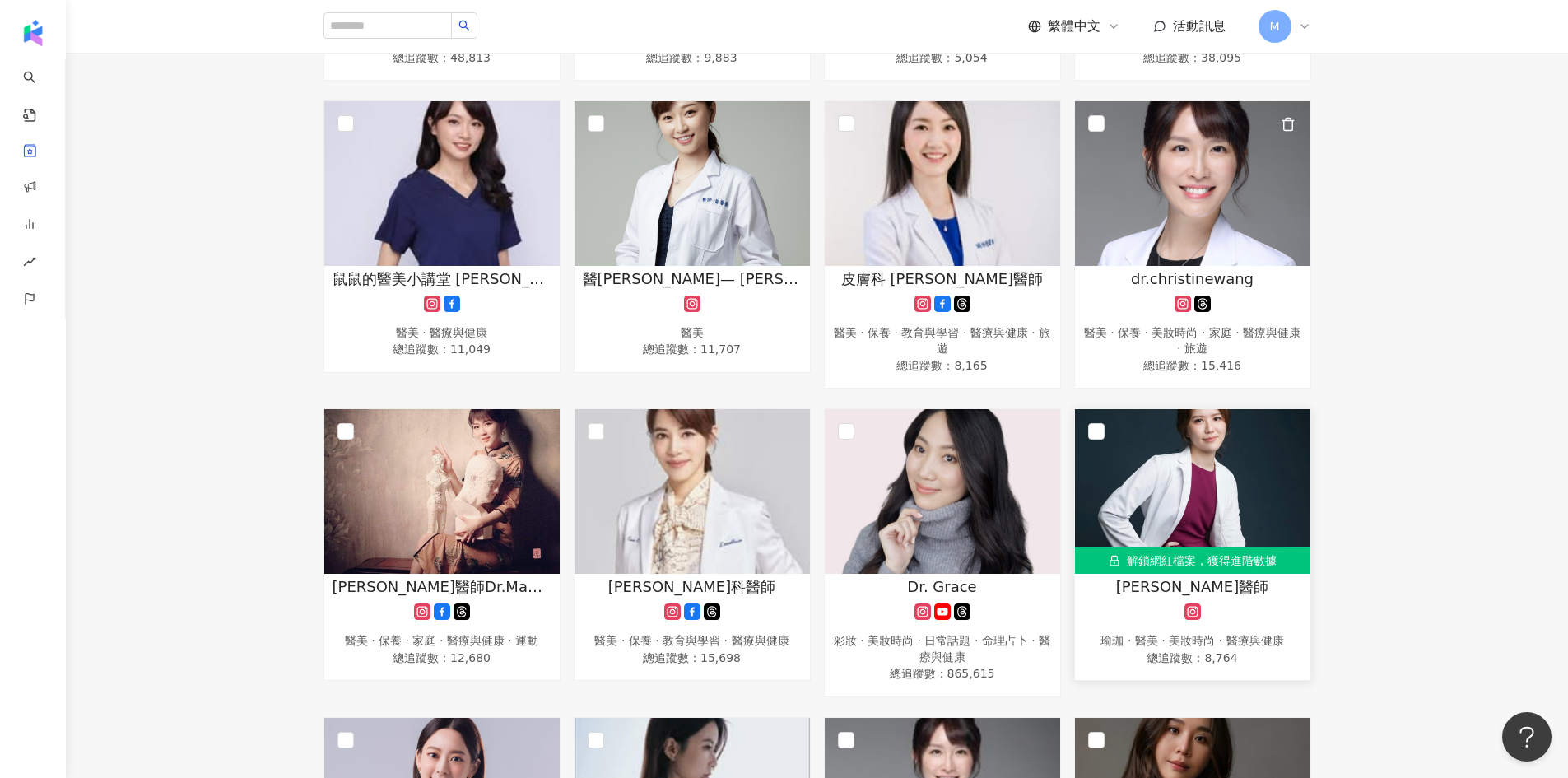
scroll to position [494, 0]
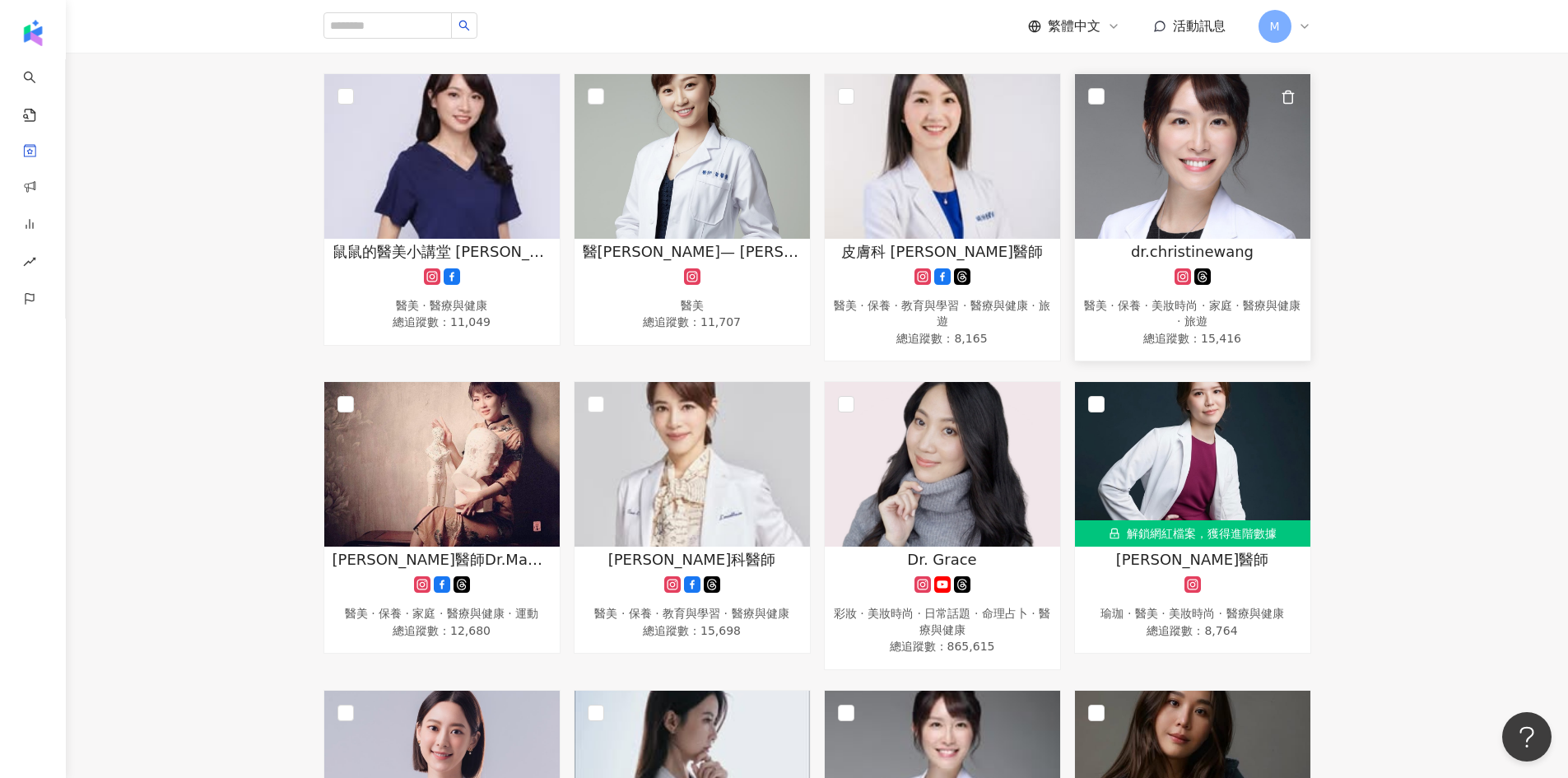
click at [1252, 248] on div "dr.christinewang" at bounding box center [1193, 251] width 219 height 20
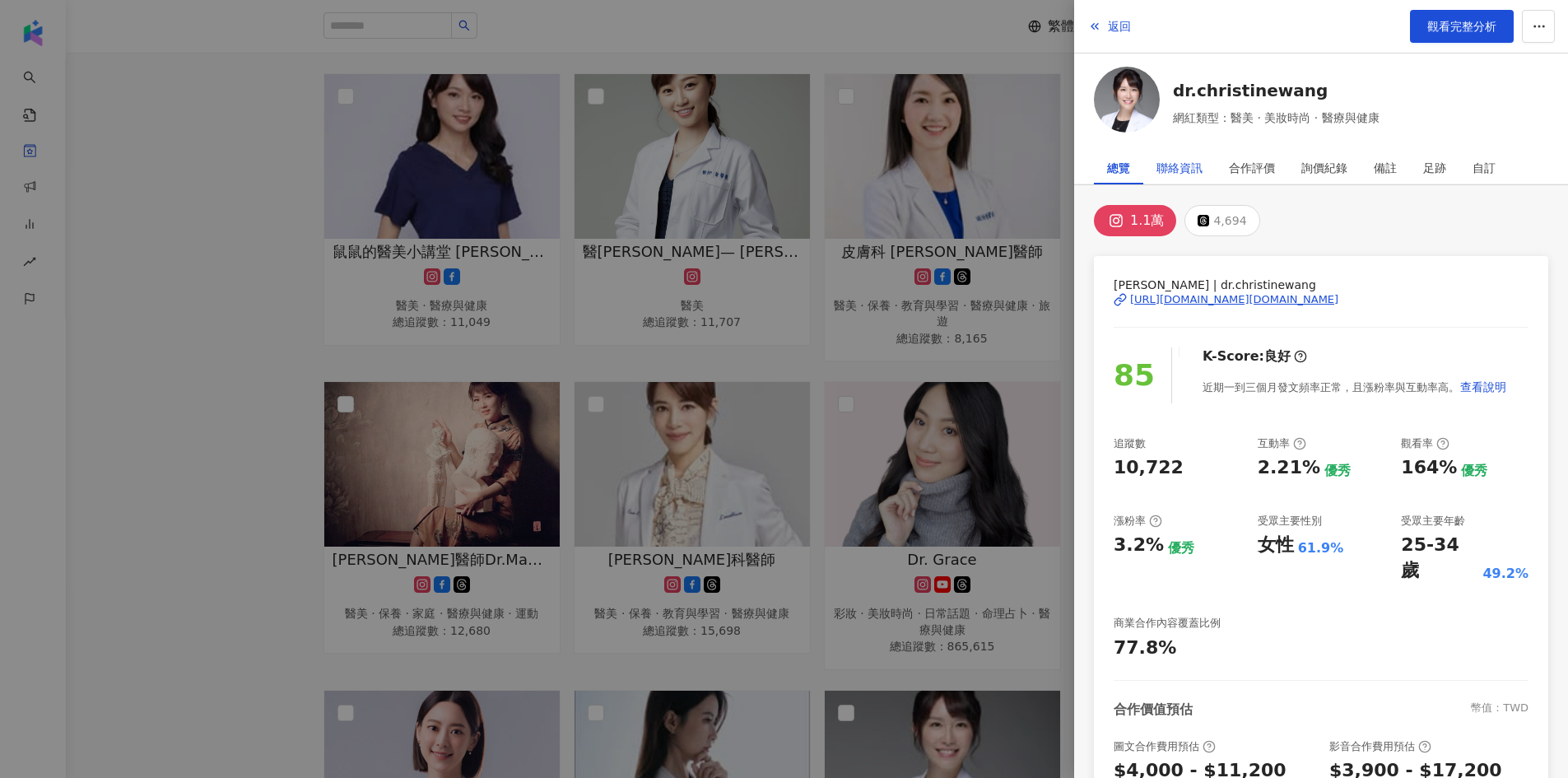
click at [1188, 165] on div "聯絡資訊" at bounding box center [1179, 168] width 46 height 33
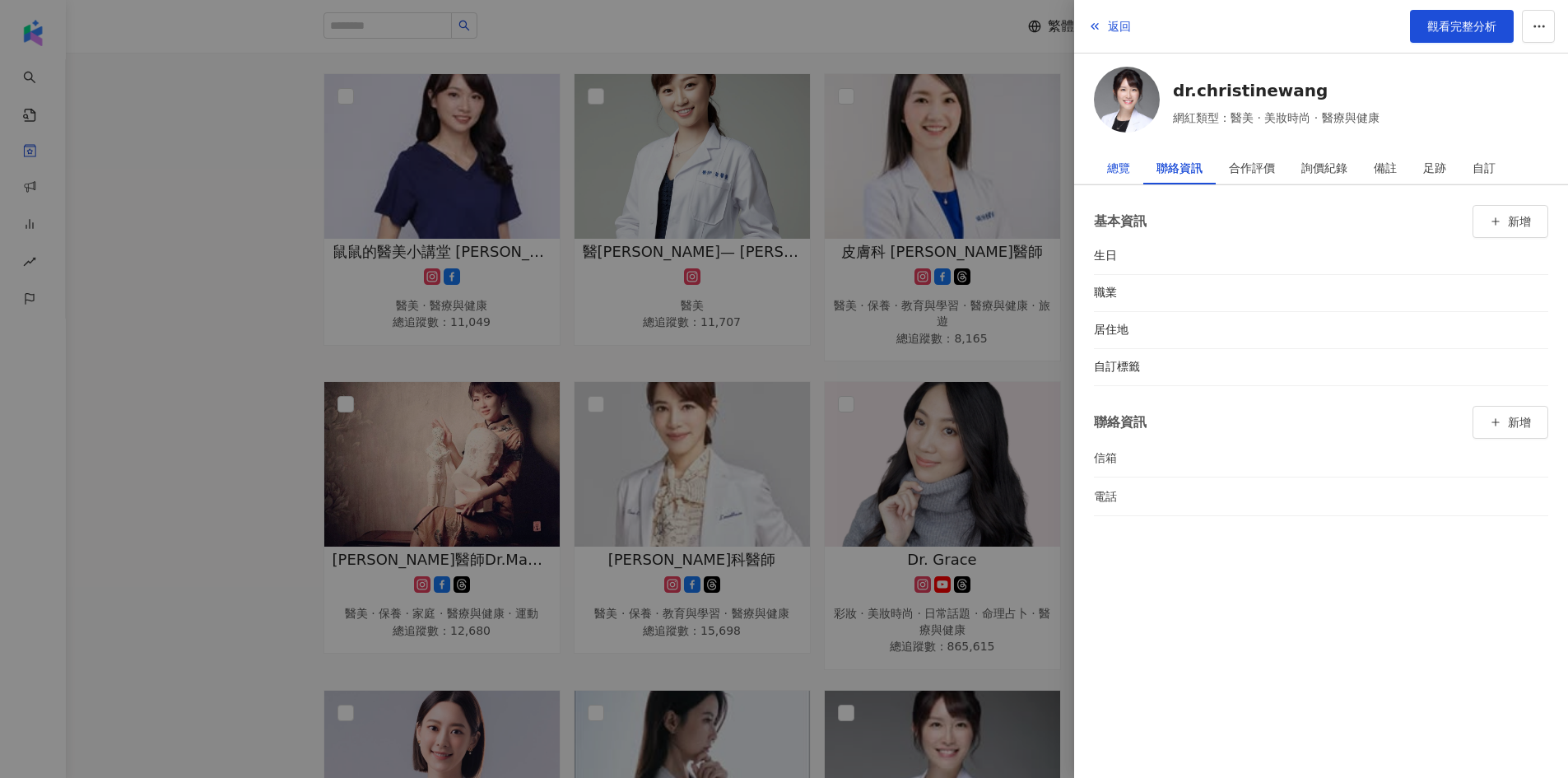
click at [1114, 177] on div "總覽" at bounding box center [1118, 168] width 23 height 33
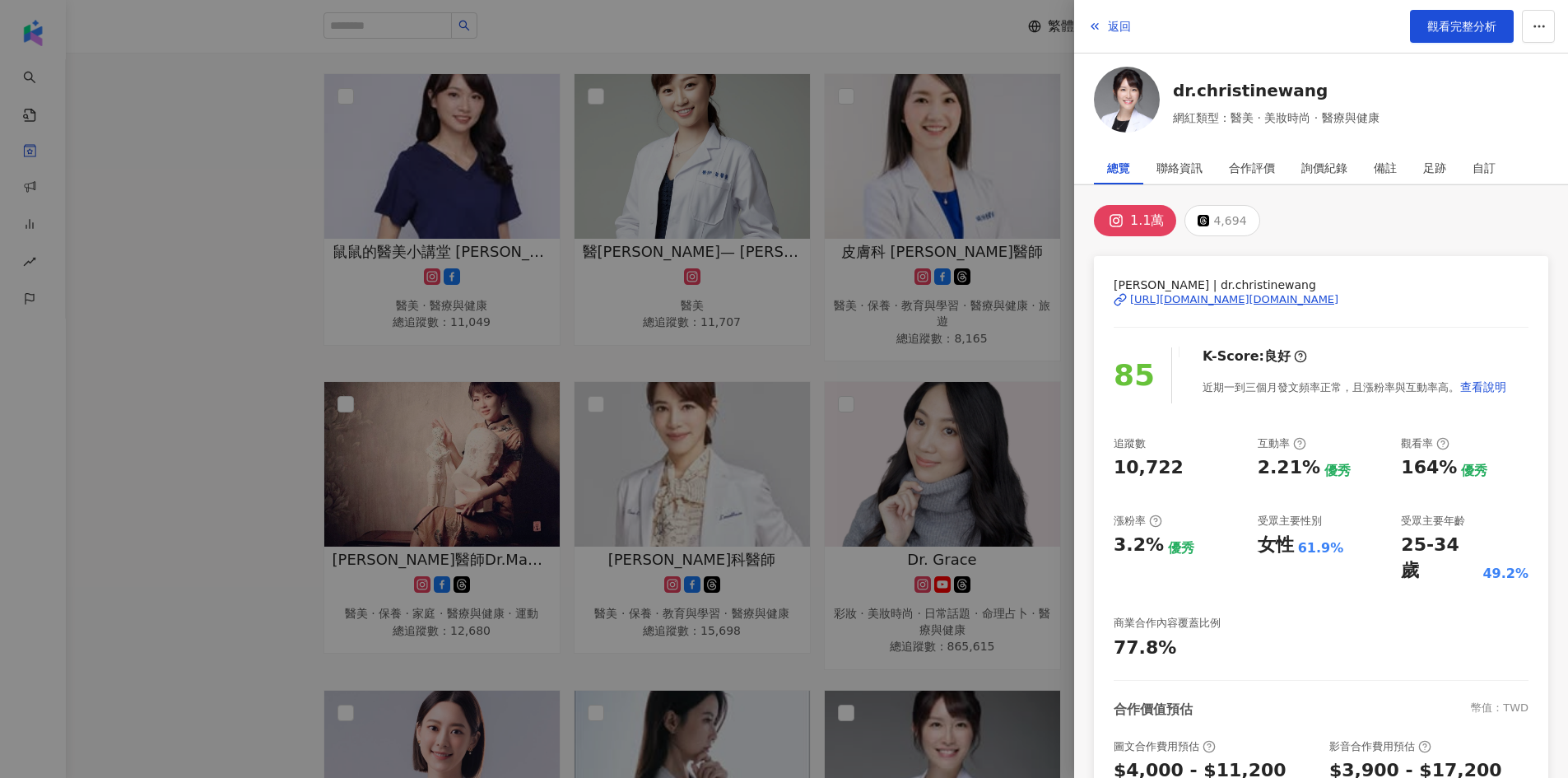
click at [1183, 296] on div "https://www.instagram.com/dr.christinewang/" at bounding box center [1234, 300] width 208 height 15
drag, startPoint x: 267, startPoint y: 304, endPoint x: 495, endPoint y: 321, distance: 228.6
click at [269, 302] on div at bounding box center [784, 389] width 1568 height 778
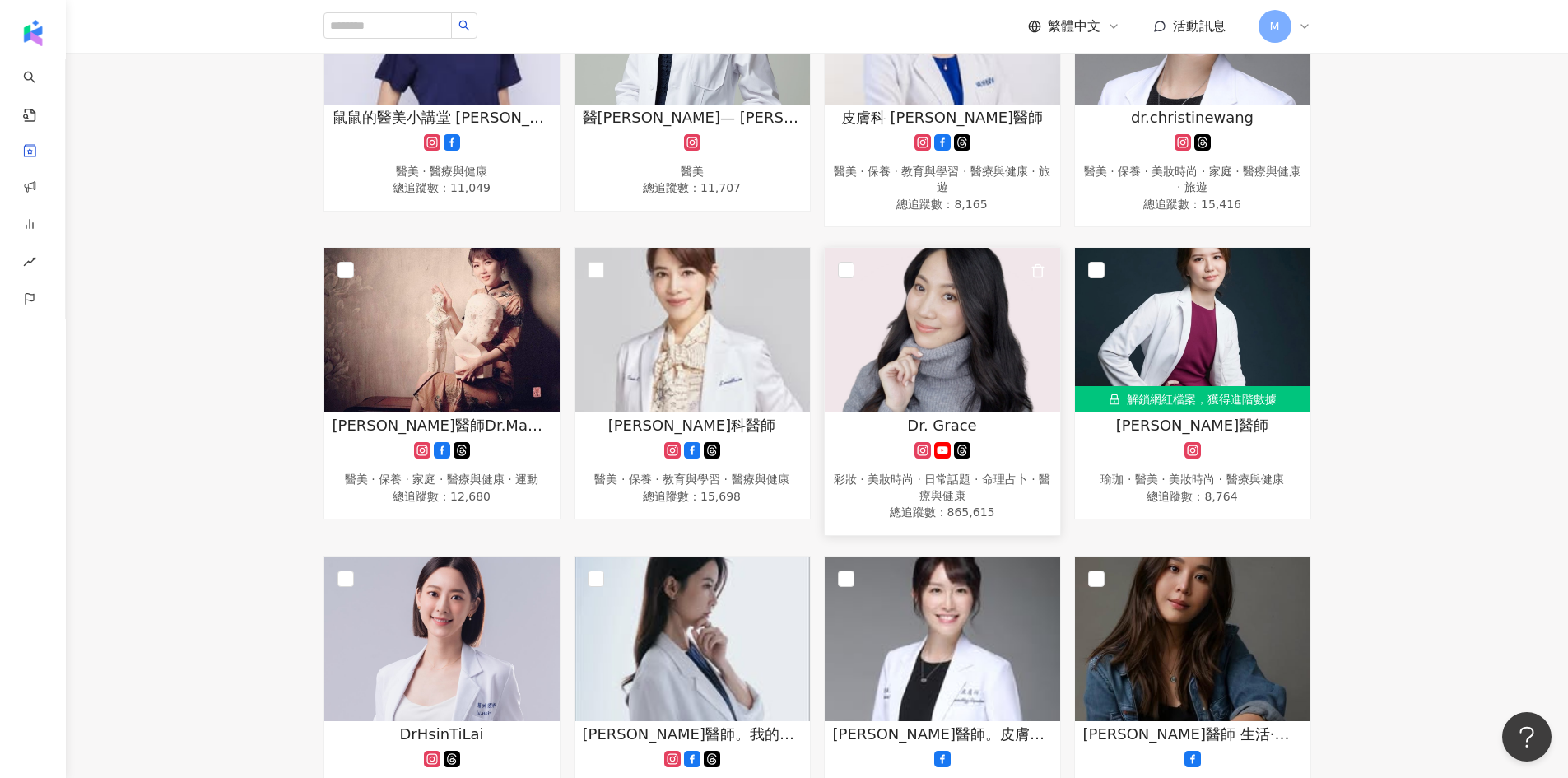
scroll to position [741, 0]
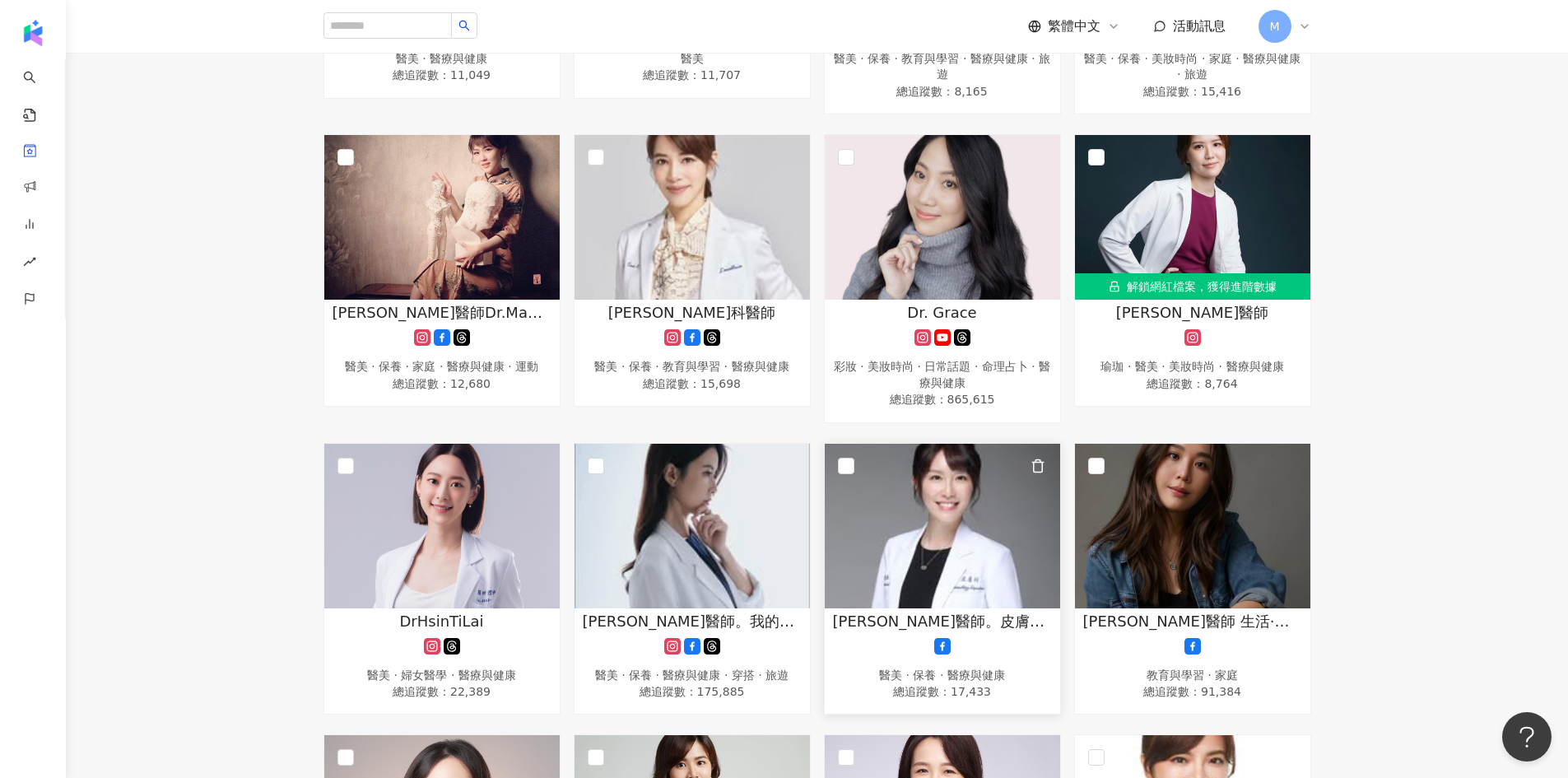
click at [970, 536] on img at bounding box center [942, 526] width 235 height 165
click at [951, 613] on span "王筱涵醫師。皮膚科的生活內涵。" at bounding box center [943, 621] width 219 height 20
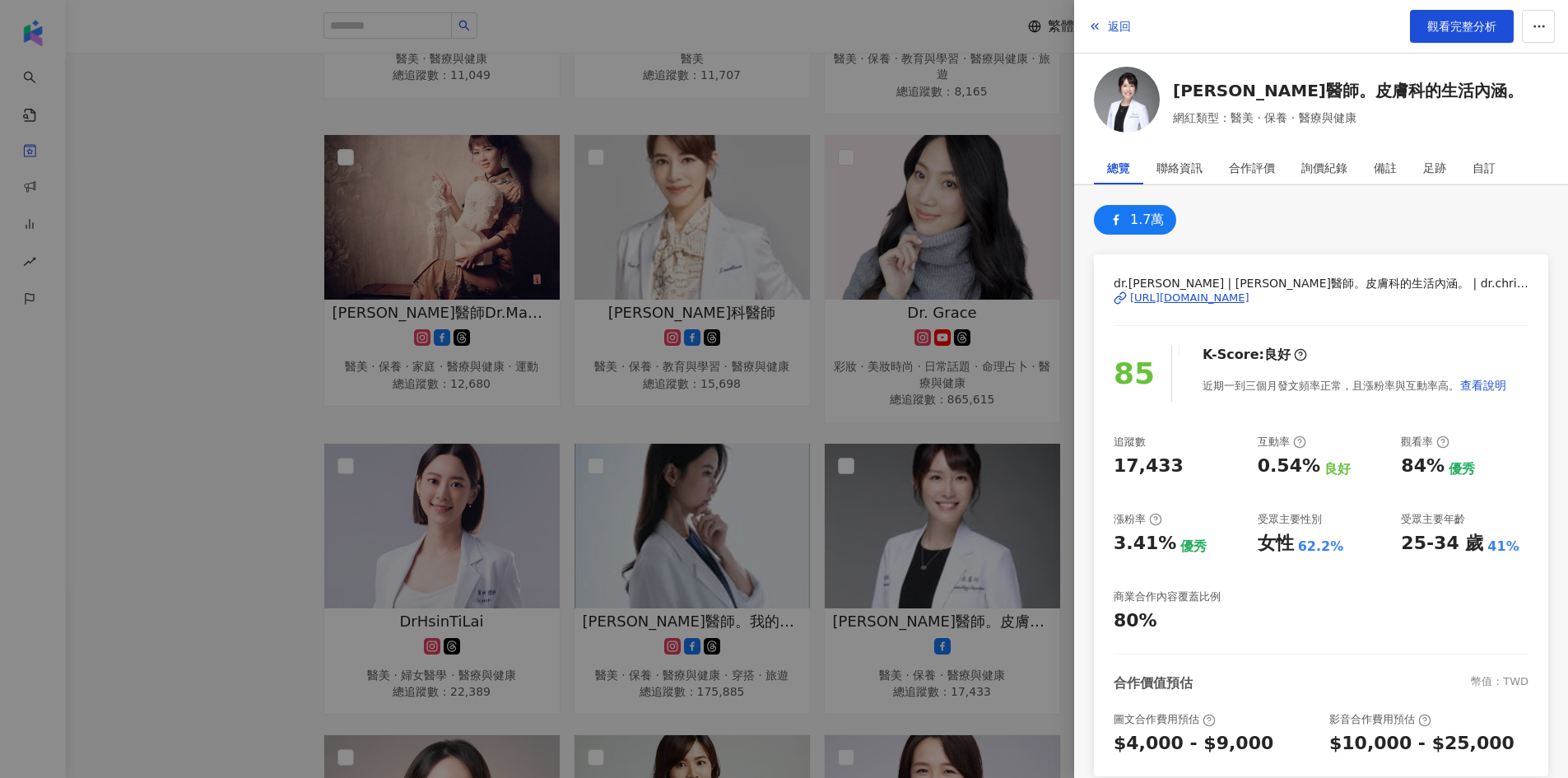
click at [1177, 301] on div "https://www.facebook.com/111440844015963" at bounding box center [1190, 298] width 120 height 15
click at [220, 257] on div at bounding box center [784, 389] width 1568 height 778
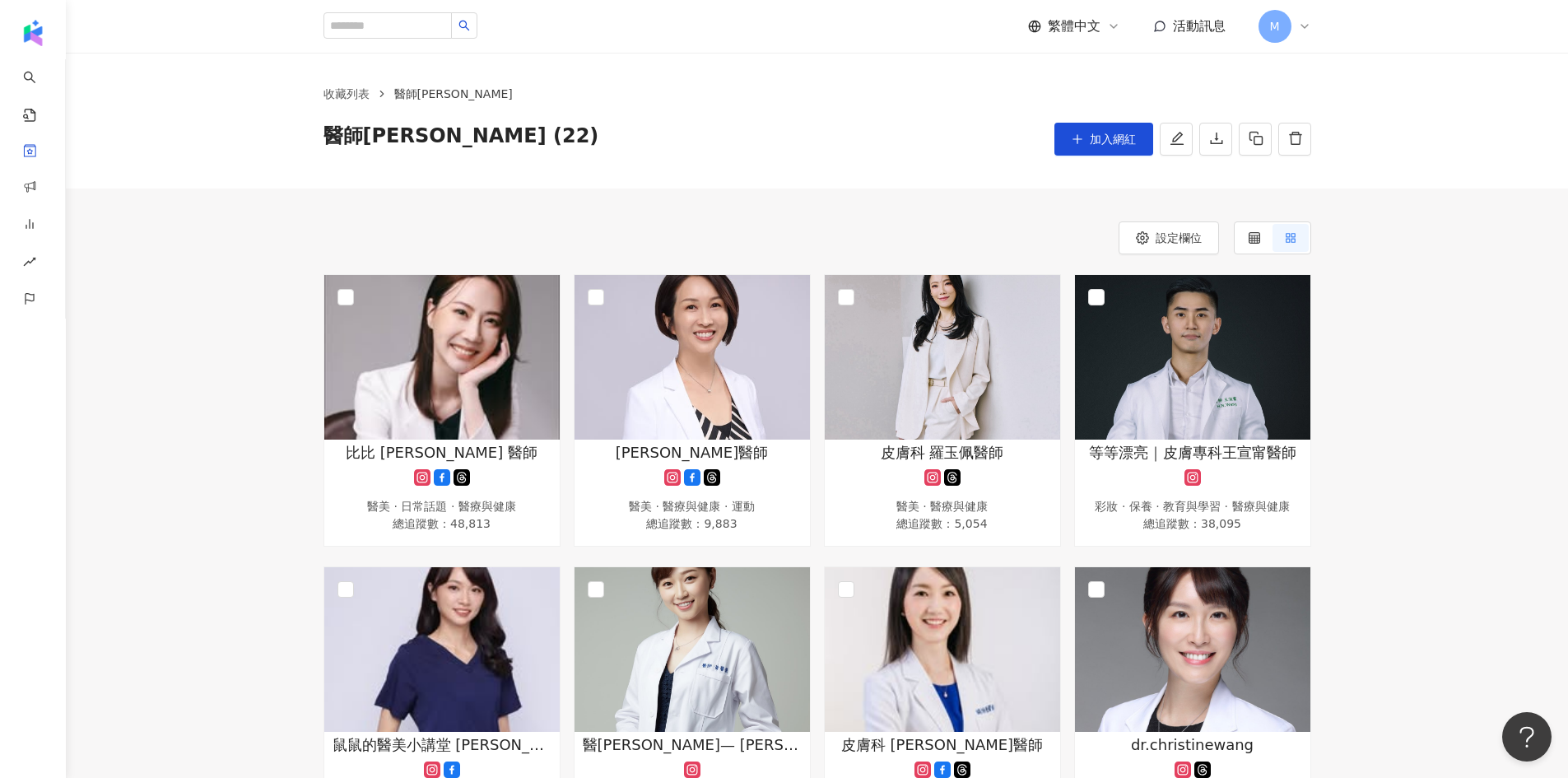
scroll to position [0, 0]
click at [450, 376] on img at bounding box center [441, 358] width 235 height 165
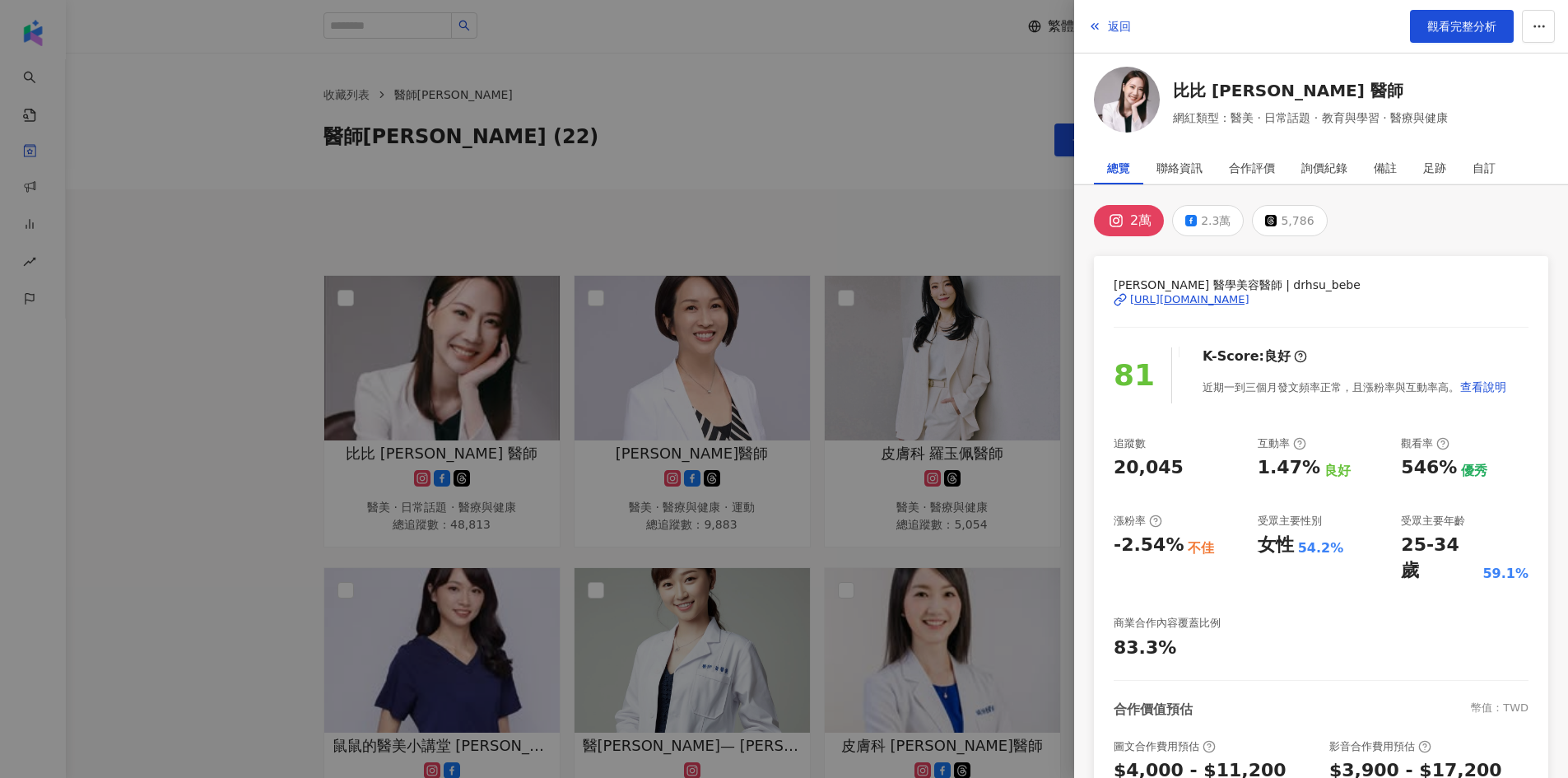
click at [1218, 303] on div "https://www.instagram.com/drhsu_bebe/" at bounding box center [1190, 300] width 120 height 15
click at [939, 129] on div at bounding box center [784, 389] width 1568 height 778
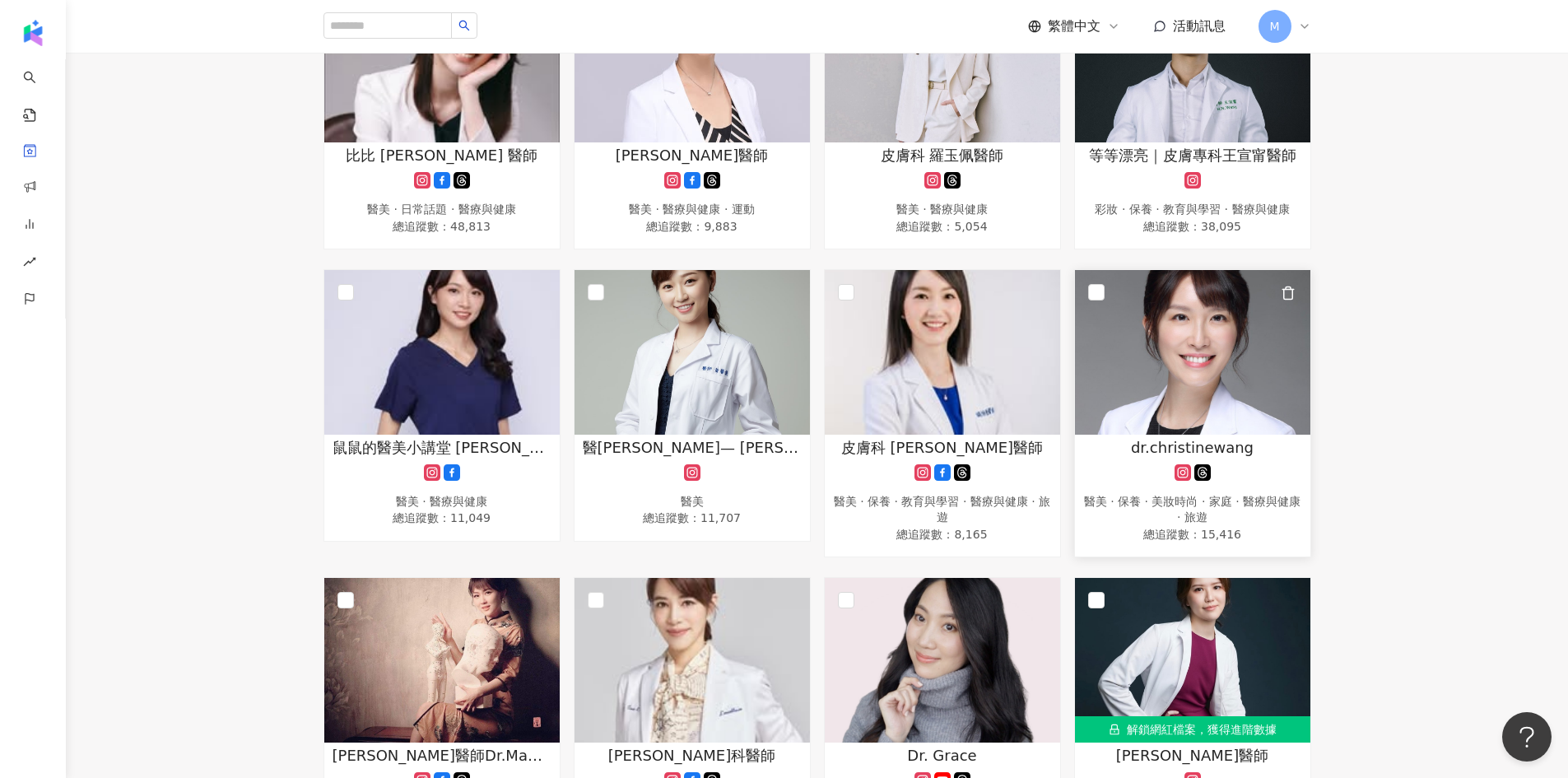
scroll to position [494, 0]
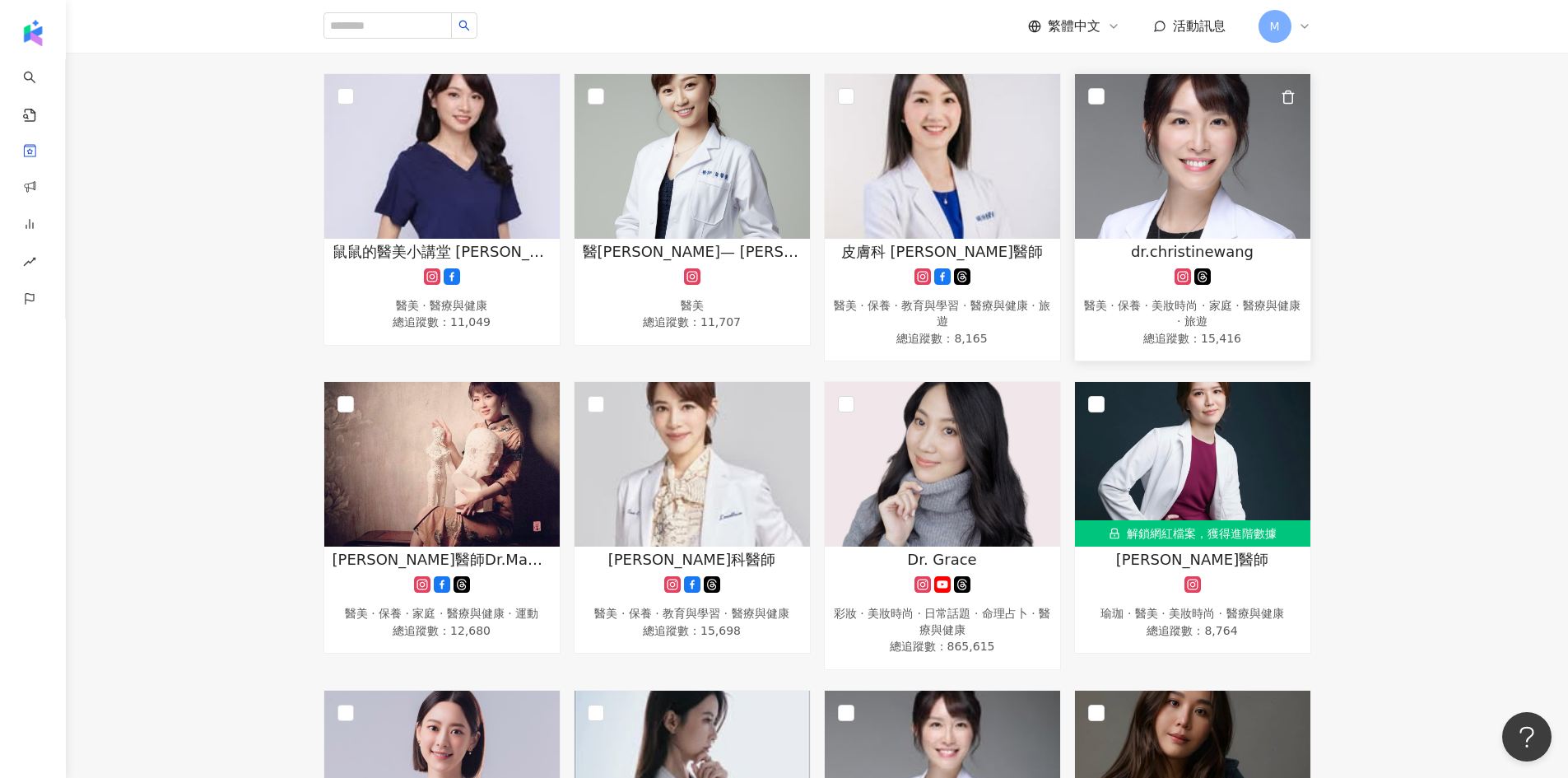
click at [1188, 224] on img at bounding box center [1192, 156] width 235 height 165
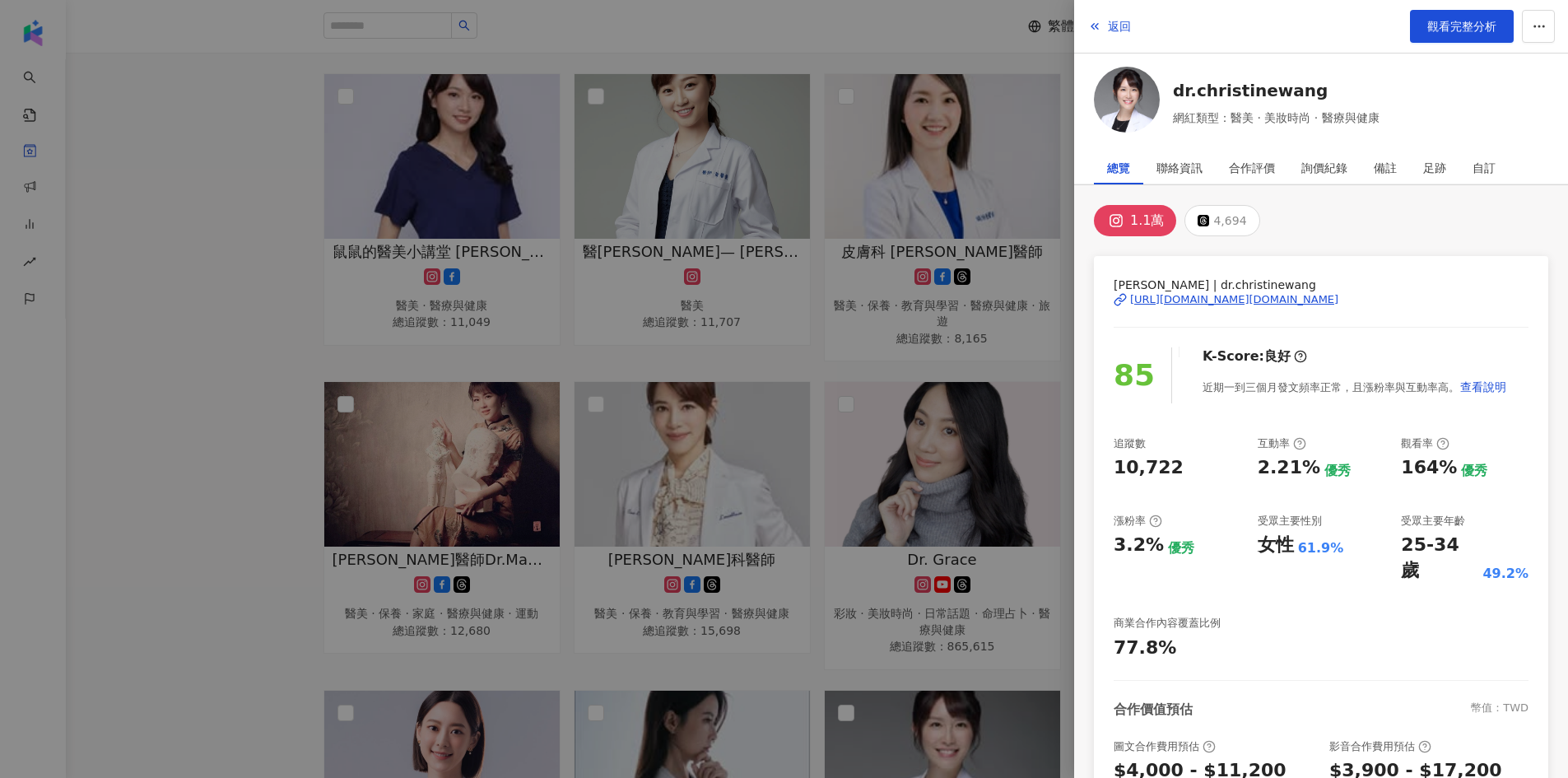
click at [1312, 301] on div "https://www.instagram.com/dr.christinewang/" at bounding box center [1234, 300] width 208 height 15
drag, startPoint x: 223, startPoint y: 374, endPoint x: 224, endPoint y: 363, distance: 11.0
click at [224, 371] on div at bounding box center [784, 389] width 1568 height 778
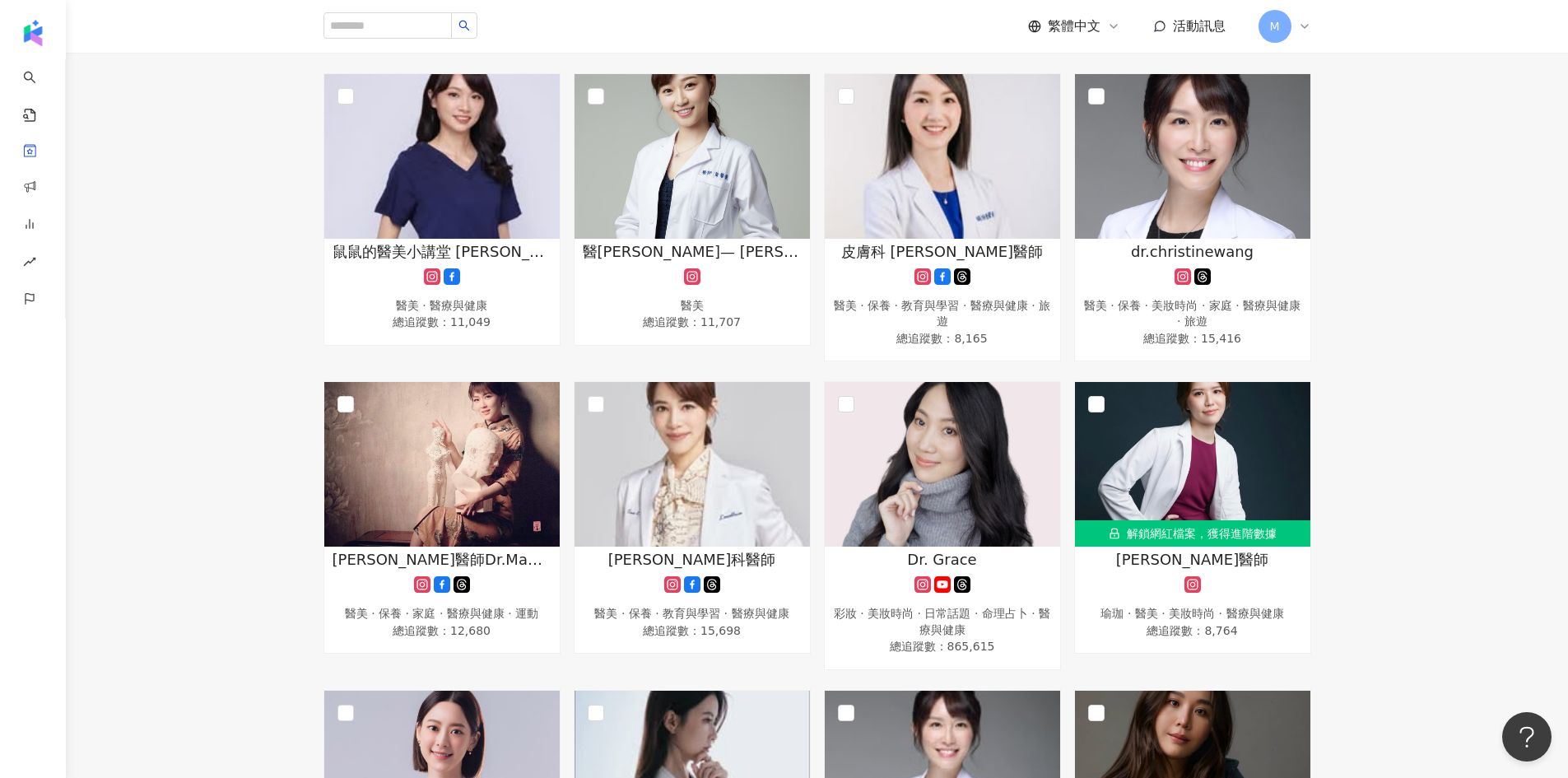
click at [1441, 662] on div "比比 許源津 醫師 醫美 · 日常話題 · 醫療與健康 總追蹤數 ： 48,813 鄭惠文醫師 醫美 · 醫療與健康 · 運動 總追蹤數 ： 9,883 皮膚…" at bounding box center [816, 663] width 1502 height 1765
click at [1177, 564] on span "孫孫醫師" at bounding box center [1193, 559] width 154 height 20
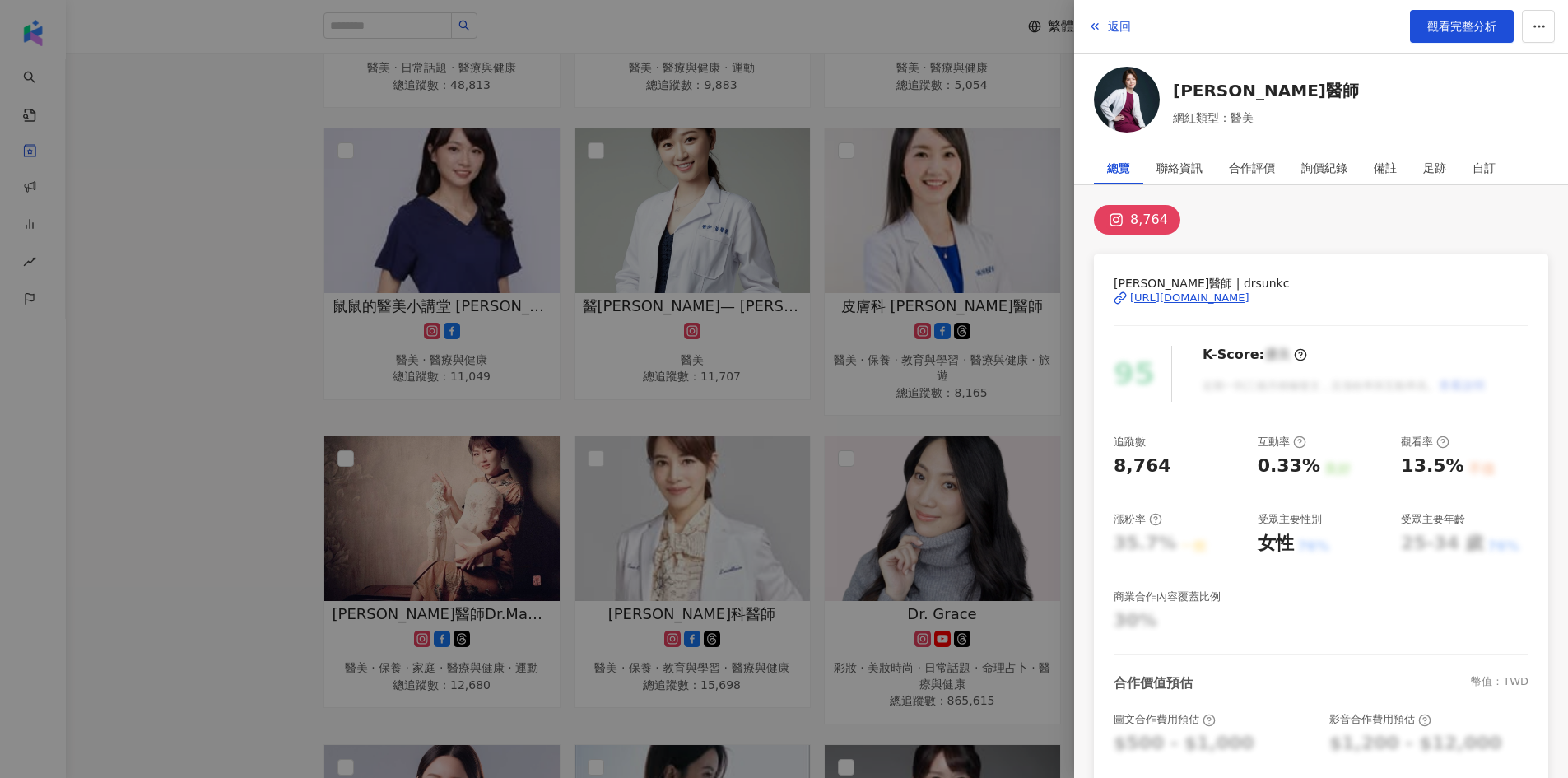
scroll to position [412, 0]
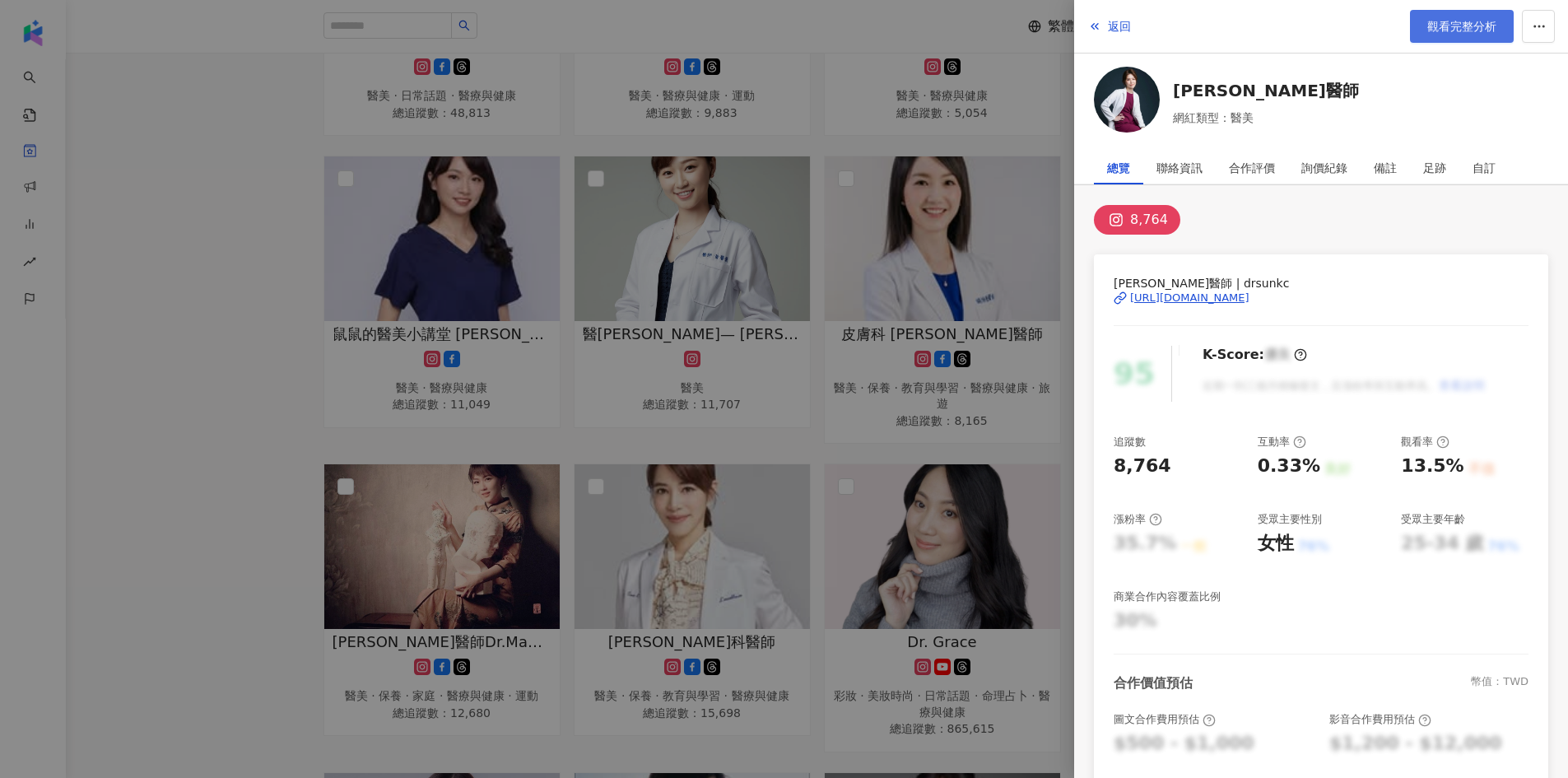
click at [1480, 24] on span "觀看完整分析" at bounding box center [1462, 26] width 69 height 14
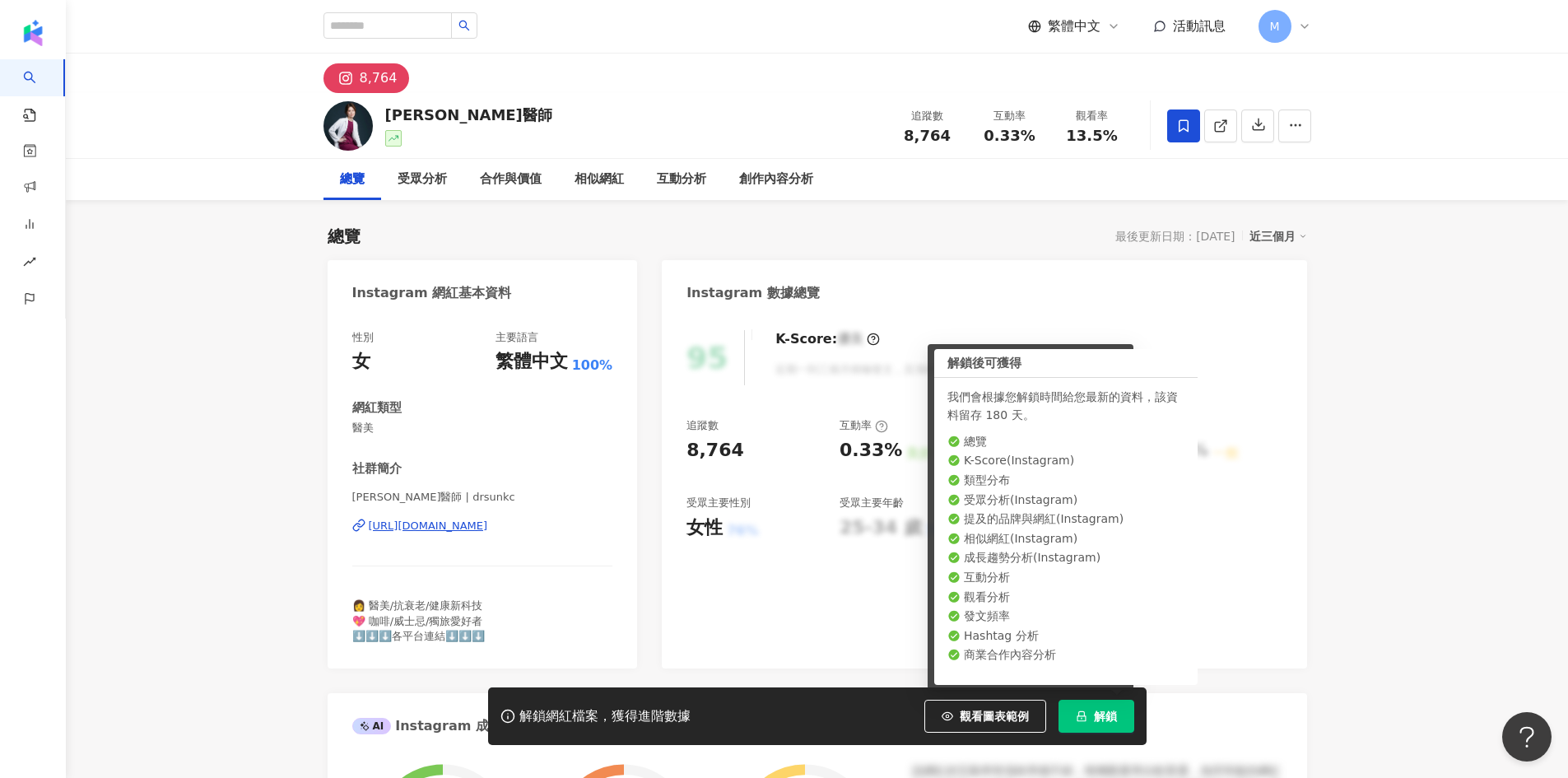
click at [1099, 719] on span "解鎖" at bounding box center [1105, 716] width 23 height 14
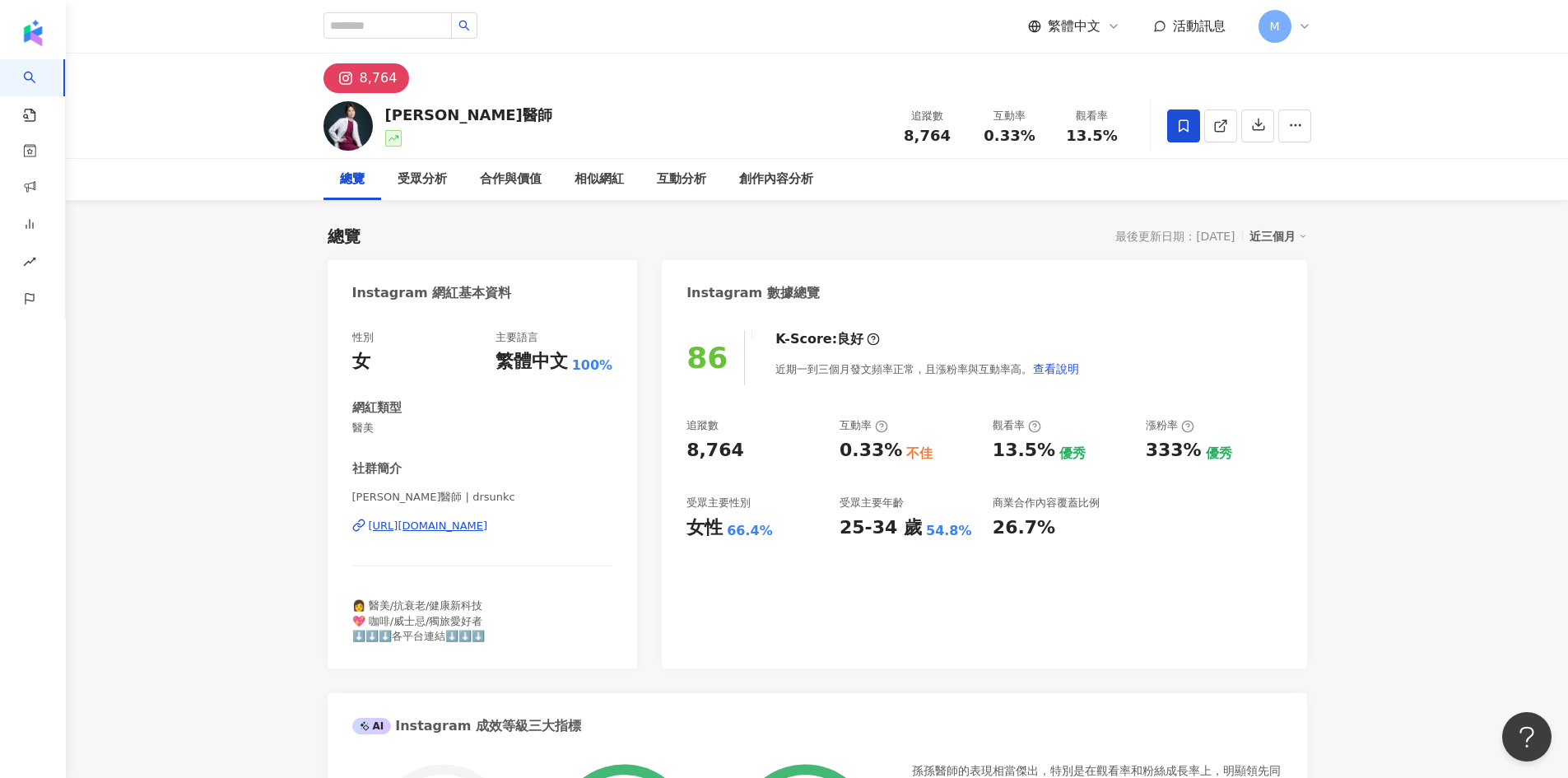
click at [488, 522] on div "https://www.instagram.com/drsunkc/" at bounding box center [428, 527] width 120 height 15
